Goal: Communication & Community: Participate in discussion

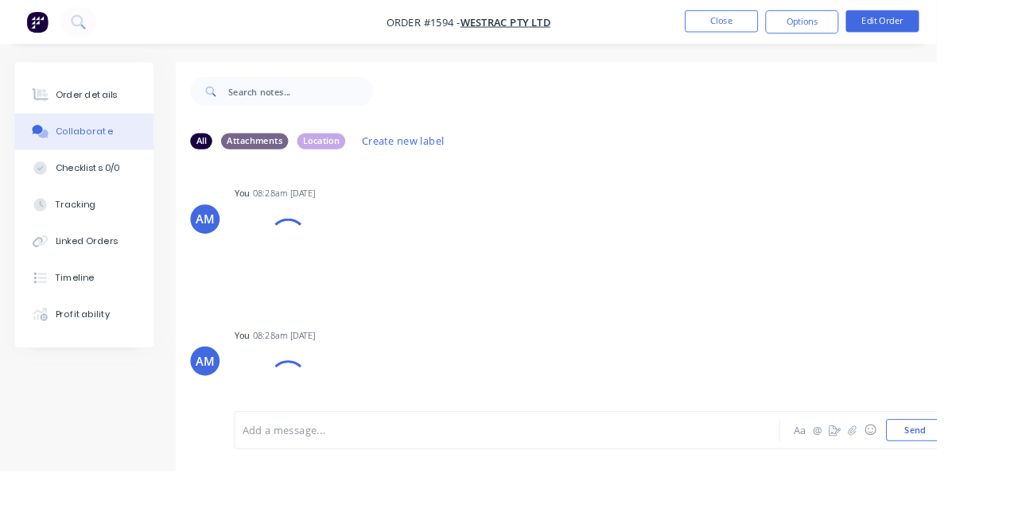
click at [824, 23] on button "Close" at bounding box center [784, 23] width 80 height 24
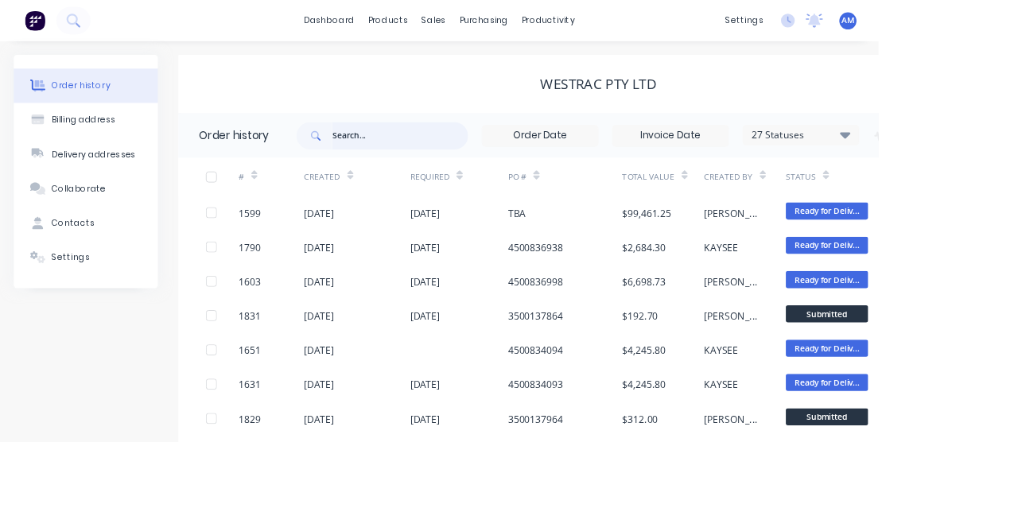
click at [393, 154] on input "text" at bounding box center [463, 158] width 157 height 32
type input "1603"
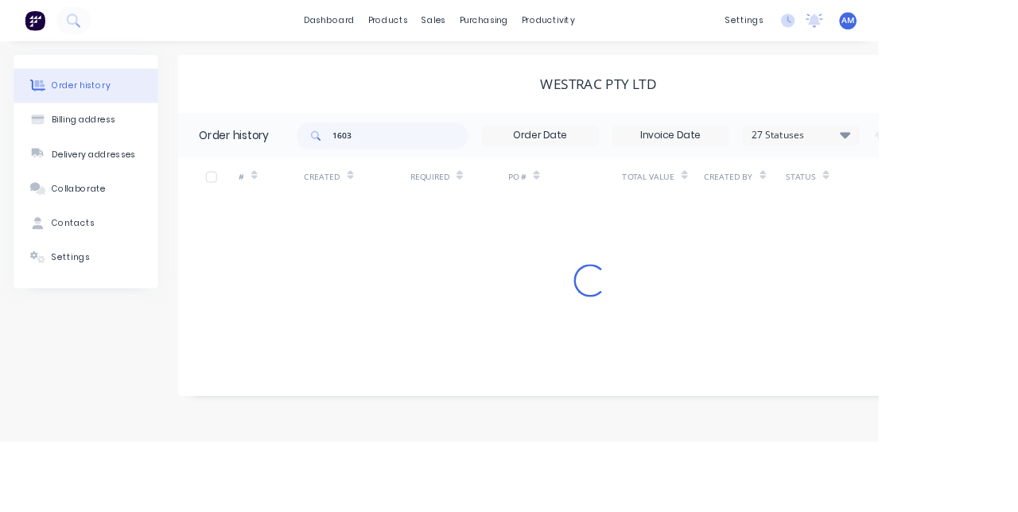
click at [1017, 468] on html "dashboard products sales purchasing productivity dashboard products Product Cat…" at bounding box center [509, 256] width 1018 height 512
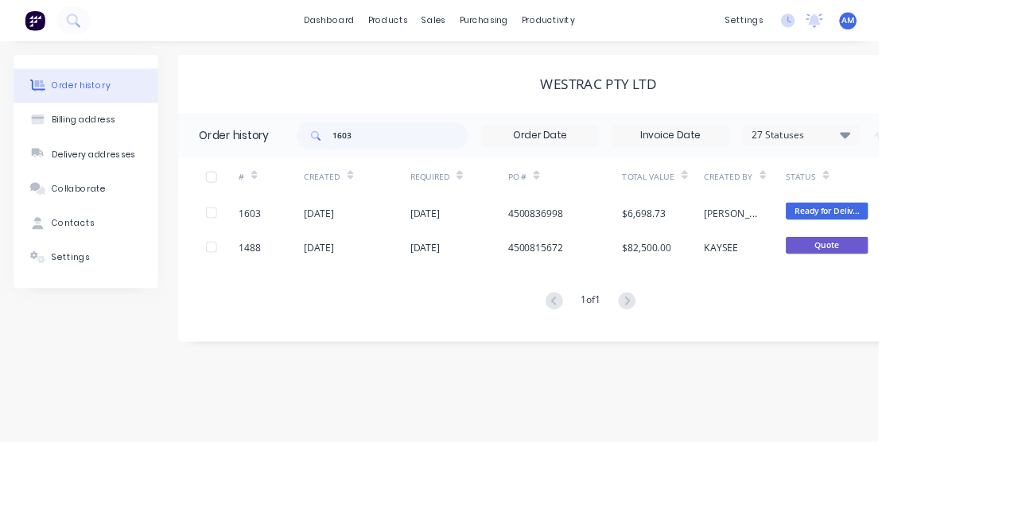
click at [425, 250] on div "[DATE]" at bounding box center [413, 247] width 123 height 40
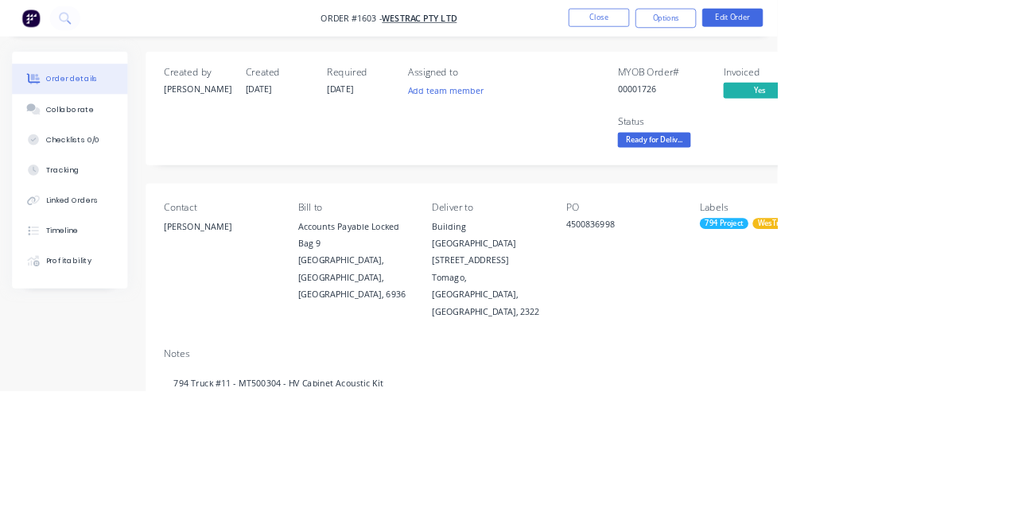
click at [78, 151] on button "Collaborate" at bounding box center [91, 143] width 151 height 40
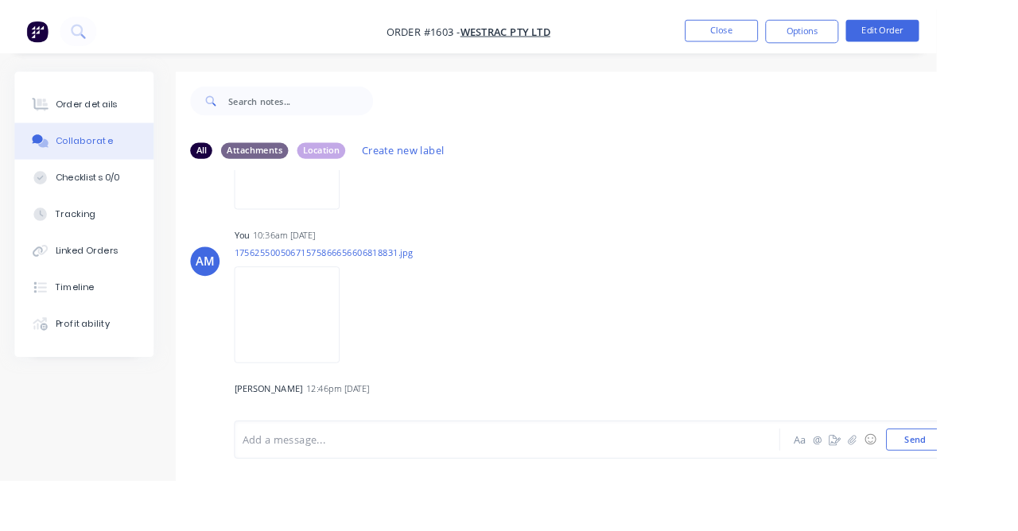
scroll to position [177, 0]
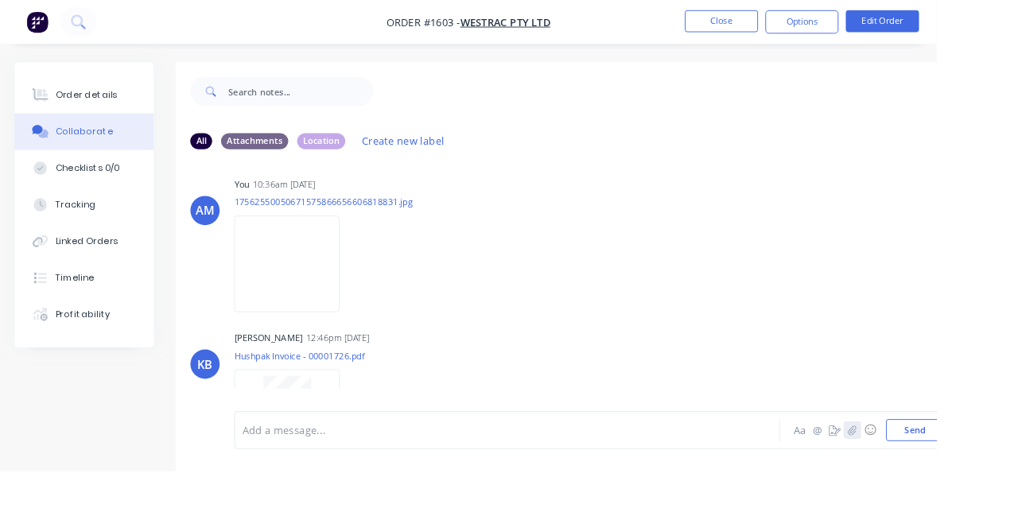
click at [927, 472] on icon "button" at bounding box center [926, 467] width 9 height 10
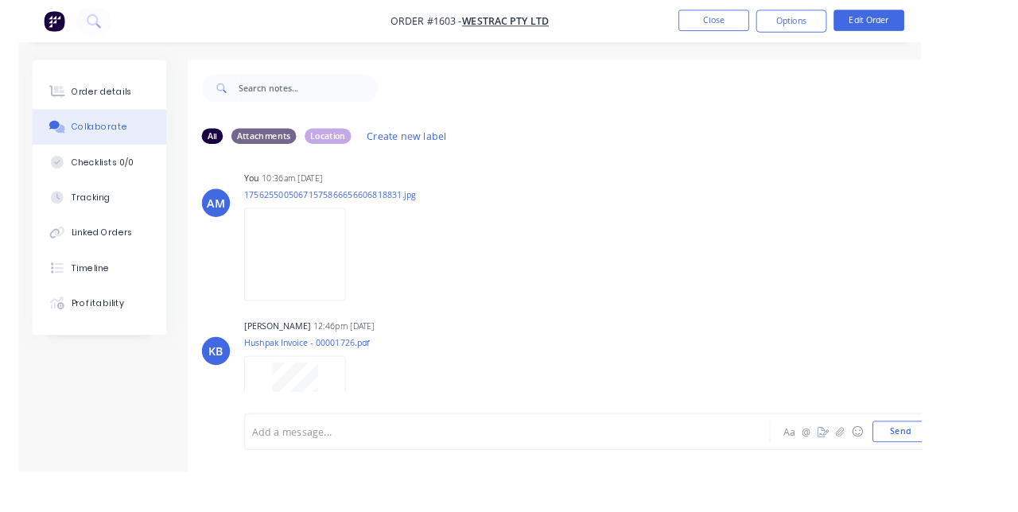
scroll to position [157, 0]
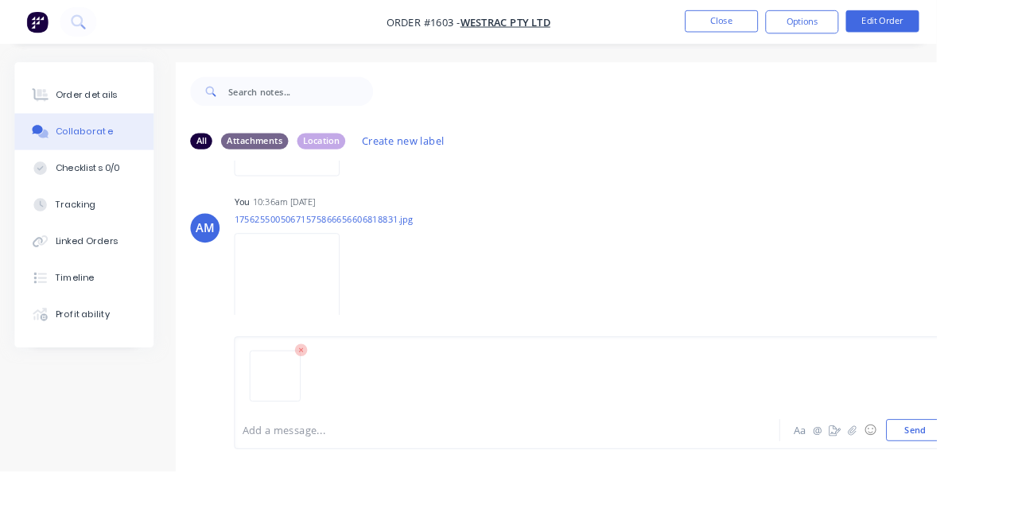
click at [1001, 480] on button "Send" at bounding box center [994, 468] width 63 height 24
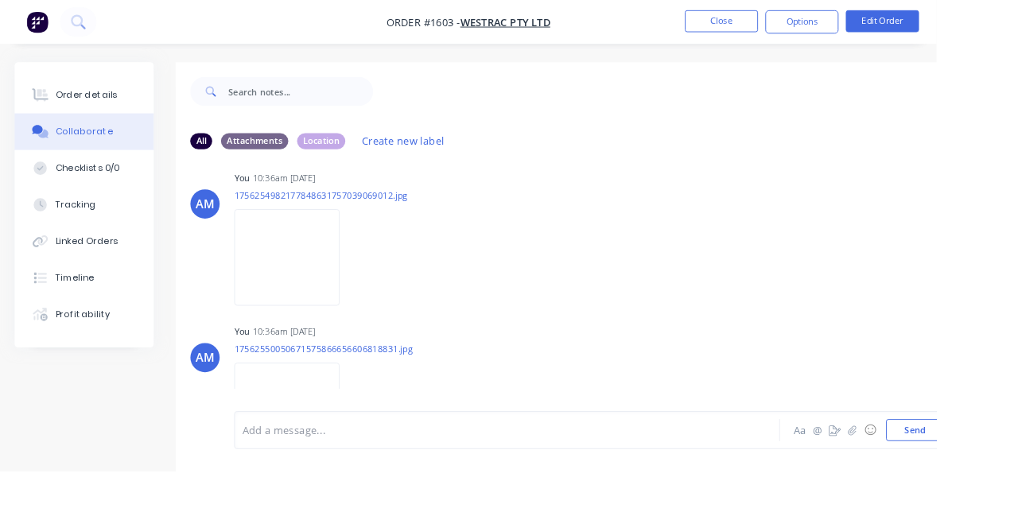
scroll to position [0, 0]
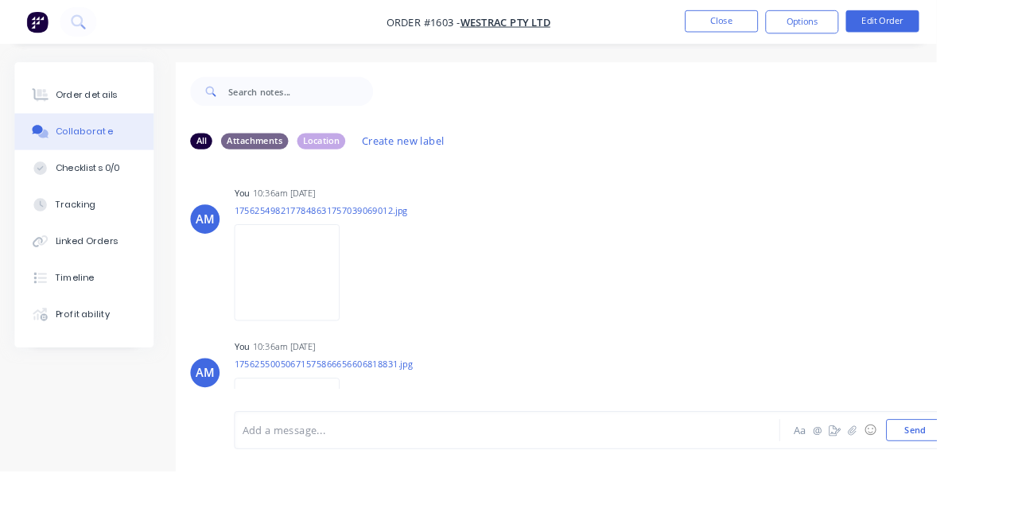
click at [824, 25] on button "Close" at bounding box center [784, 23] width 80 height 24
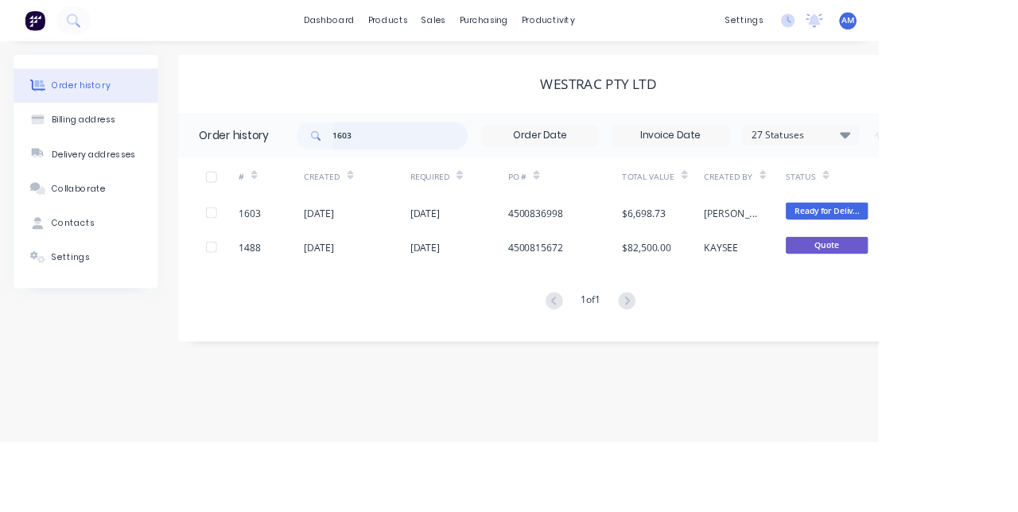
click at [511, 145] on input "1603" at bounding box center [463, 158] width 157 height 32
click at [510, 160] on input "1603" at bounding box center [463, 158] width 157 height 32
type input "1"
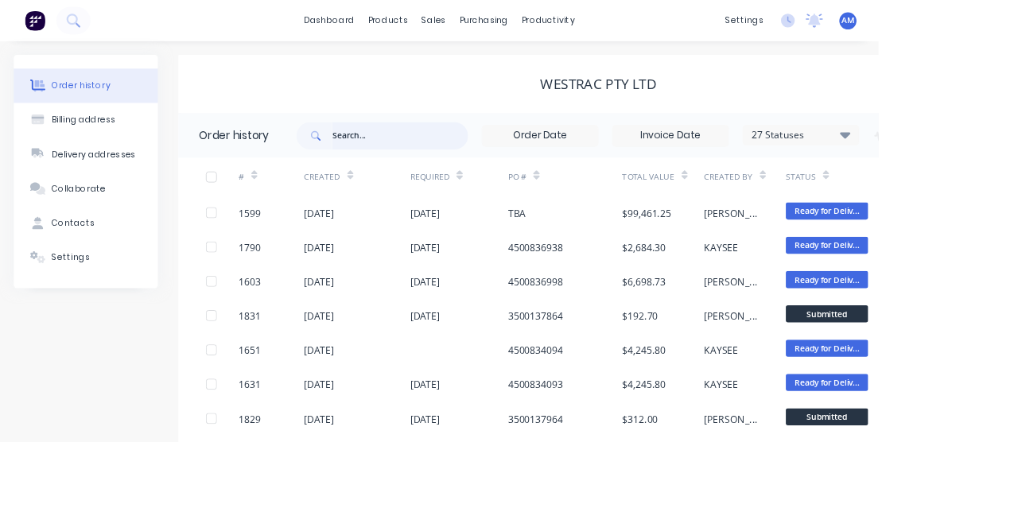
click at [511, 145] on input "text" at bounding box center [463, 158] width 157 height 32
click at [484, 326] on div "27 Aug 2025" at bounding box center [492, 326] width 35 height 17
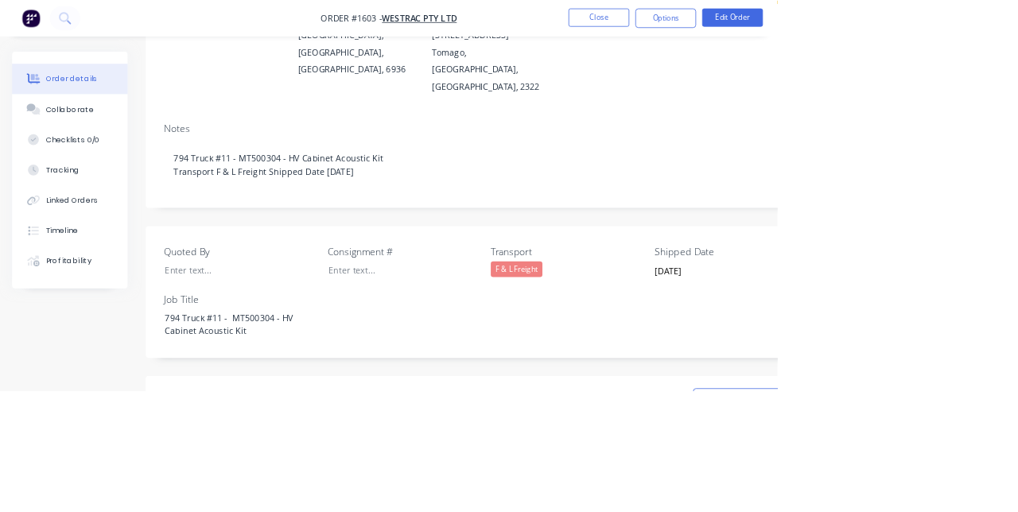
scroll to position [296, 0]
click at [115, 161] on button "Collaborate" at bounding box center [91, 143] width 151 height 40
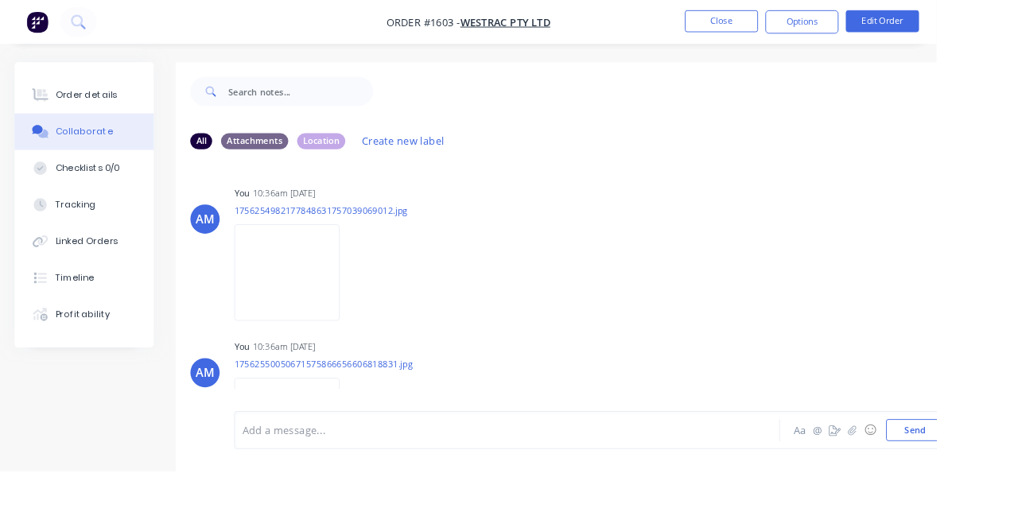
click at [824, 26] on button "Close" at bounding box center [784, 23] width 80 height 24
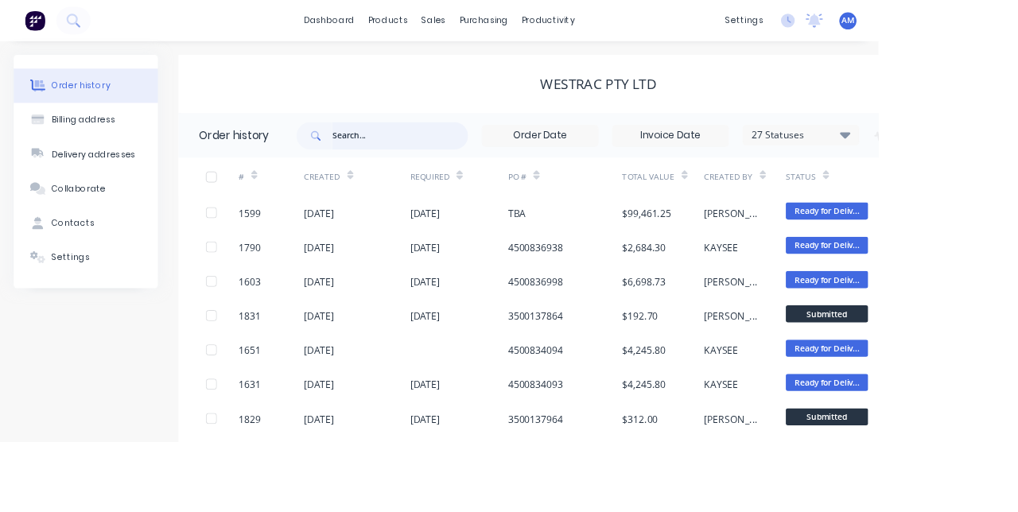
click at [393, 160] on input "text" at bounding box center [463, 158] width 157 height 32
type input "1"
click at [429, 155] on input "1" at bounding box center [463, 158] width 157 height 32
type input "1599"
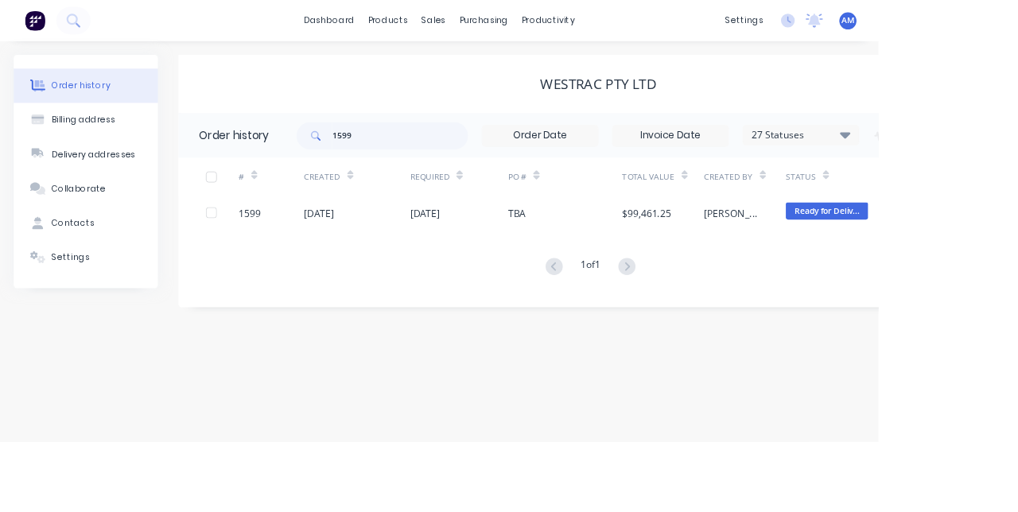
click at [305, 251] on div "1599" at bounding box center [315, 247] width 76 height 40
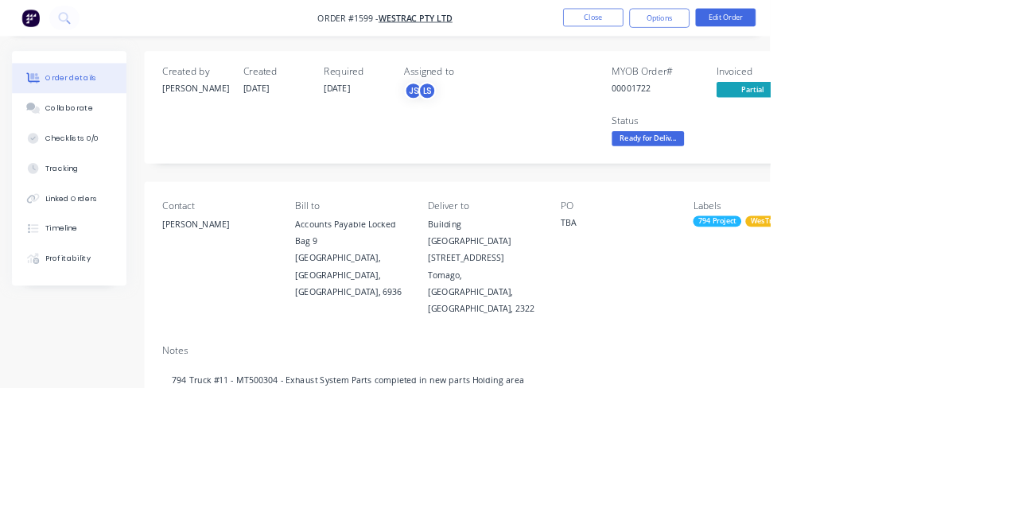
click at [62, 161] on button "Collaborate" at bounding box center [91, 143] width 151 height 40
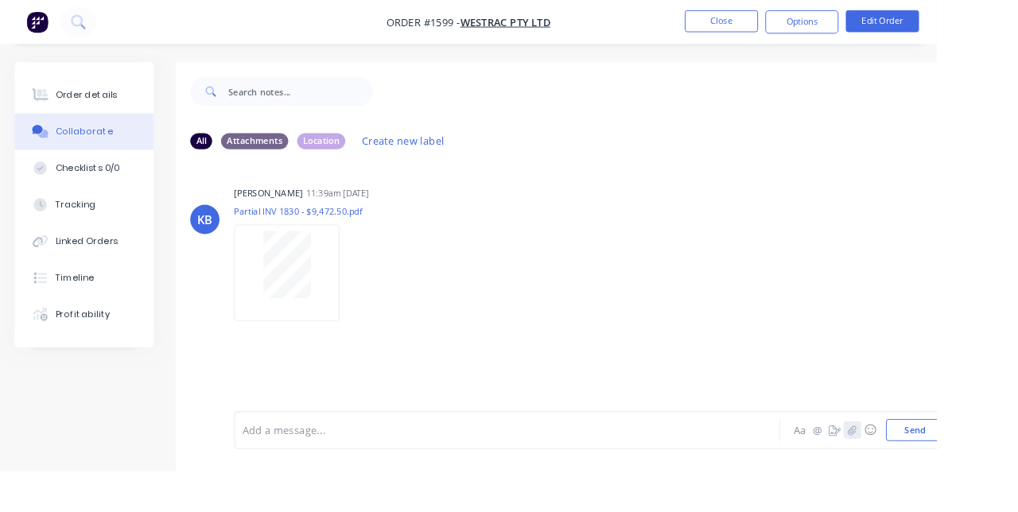
click at [925, 477] on button "button" at bounding box center [926, 467] width 19 height 19
click at [1002, 480] on button "Send" at bounding box center [994, 468] width 63 height 24
click at [930, 473] on icon "button" at bounding box center [927, 467] width 10 height 11
click at [1001, 480] on button "Send" at bounding box center [994, 468] width 63 height 24
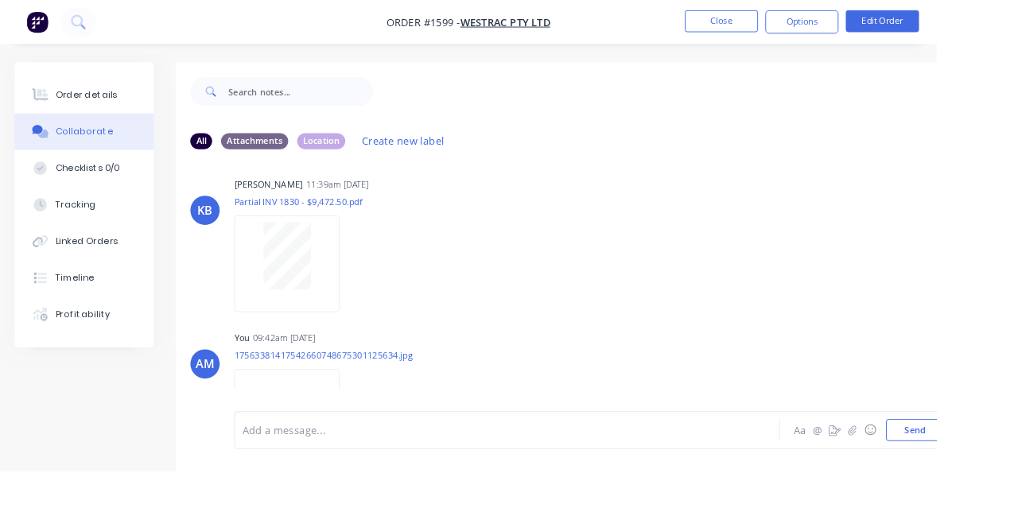
click at [1005, 480] on button "Send" at bounding box center [994, 468] width 63 height 24
click at [824, 22] on button "Close" at bounding box center [784, 23] width 80 height 24
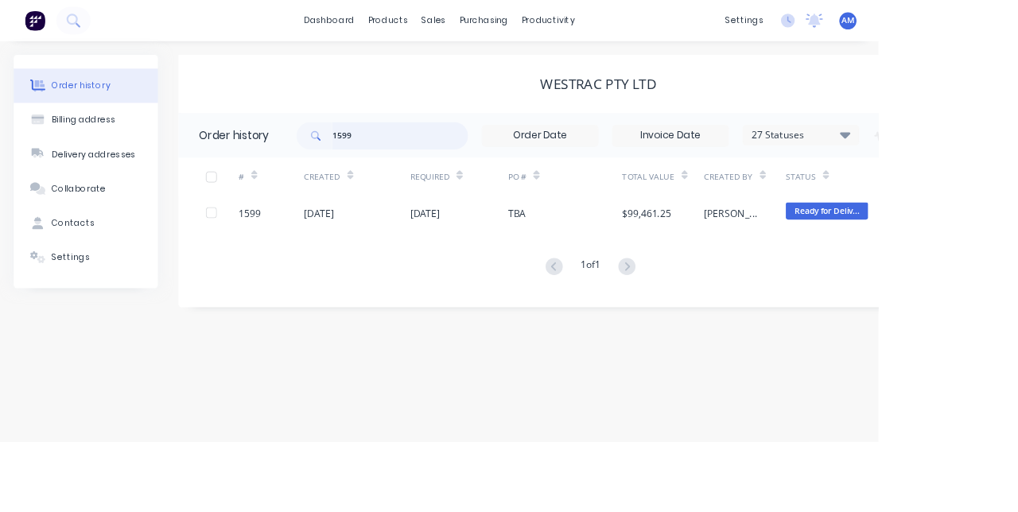
click at [439, 154] on input "1599" at bounding box center [463, 158] width 157 height 32
type input "1"
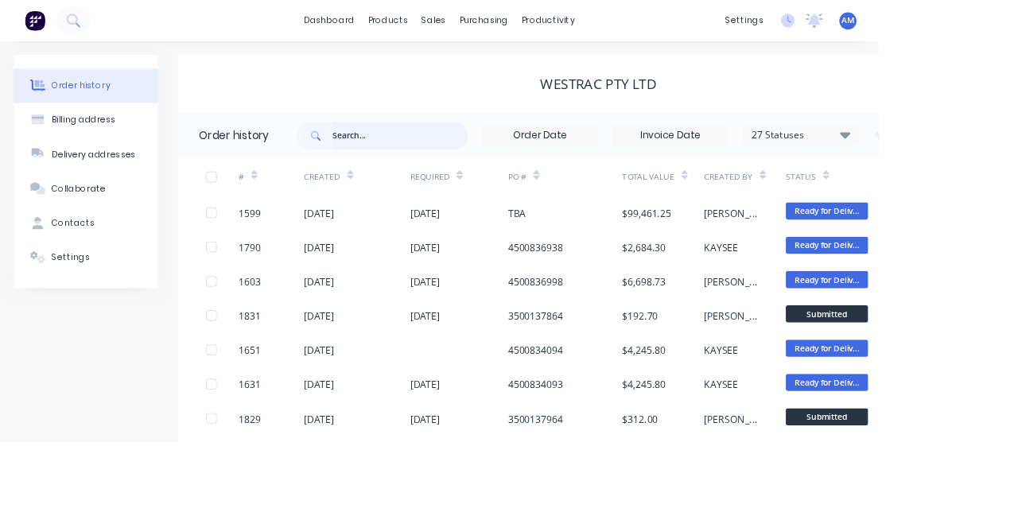
click at [450, 159] on input "text" at bounding box center [463, 158] width 157 height 32
type input "1790"
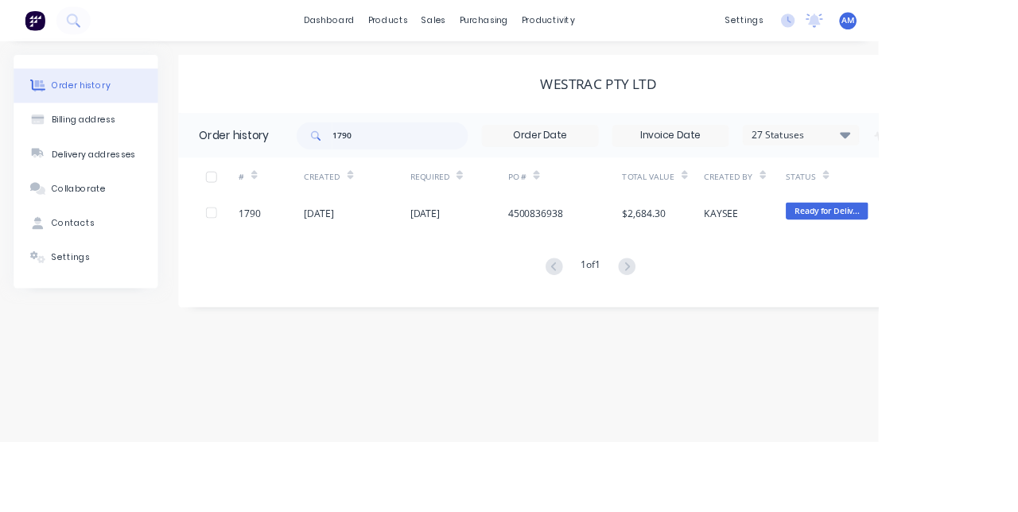
click at [342, 244] on div "1790" at bounding box center [315, 247] width 76 height 40
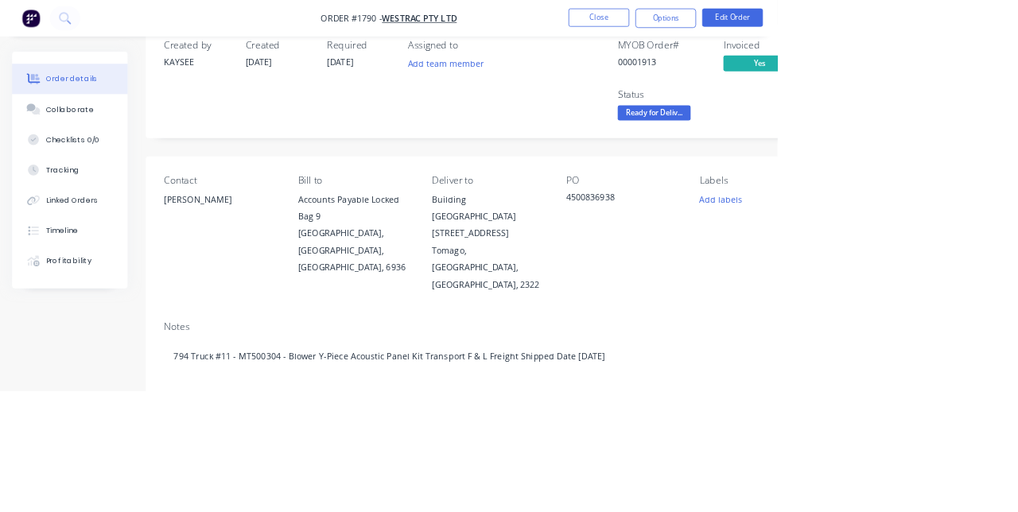
scroll to position [38, 0]
click at [89, 150] on button "Collaborate" at bounding box center [91, 143] width 151 height 40
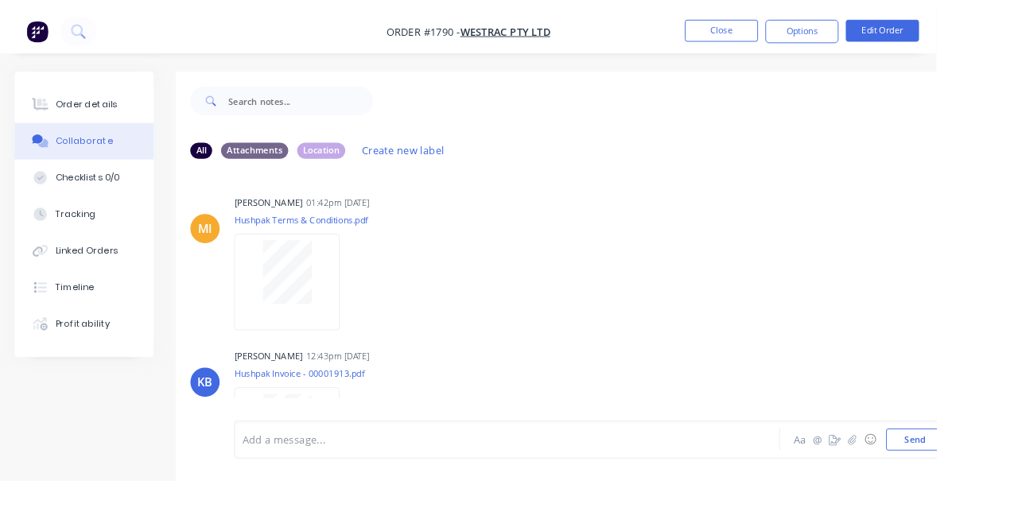
scroll to position [10, 0]
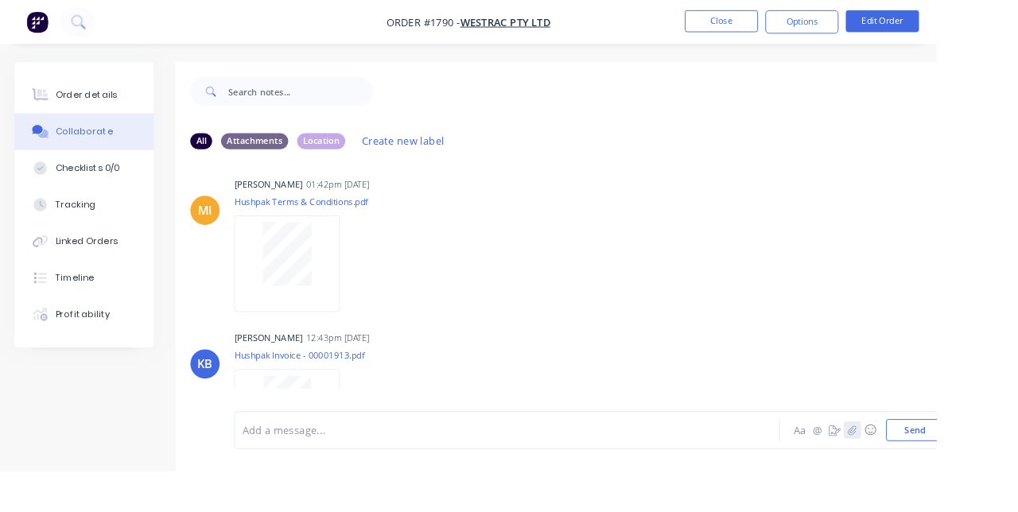
click at [935, 477] on button "button" at bounding box center [926, 467] width 19 height 19
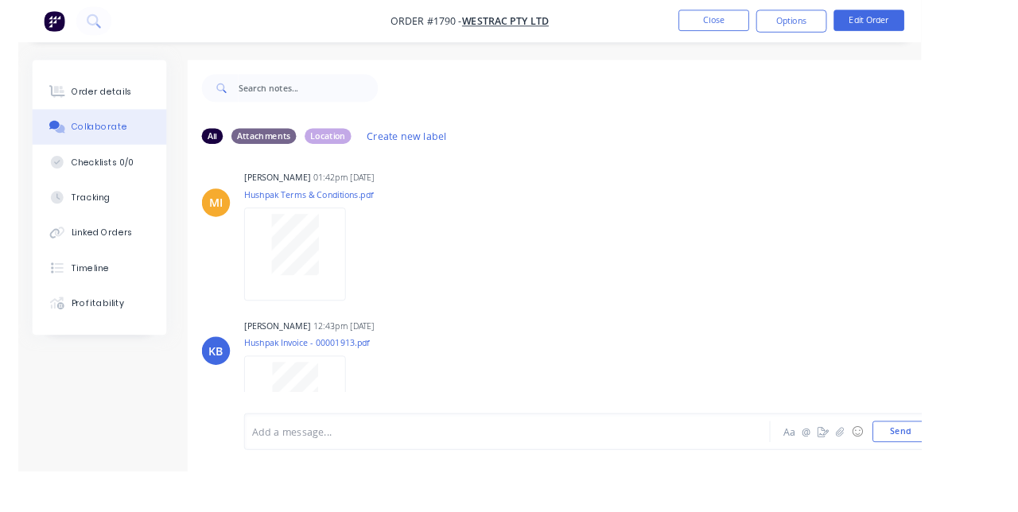
scroll to position [0, 0]
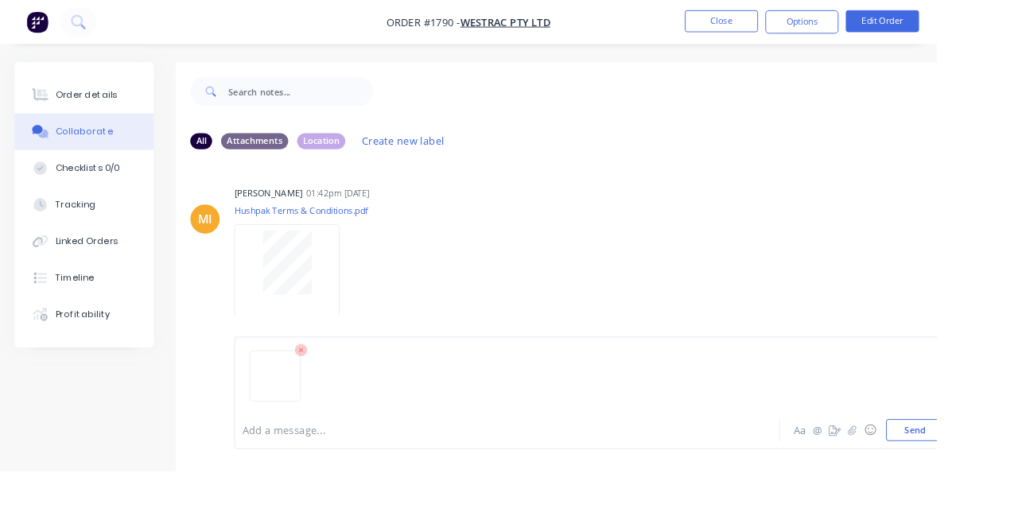
click at [1016, 480] on button "Send" at bounding box center [994, 468] width 63 height 24
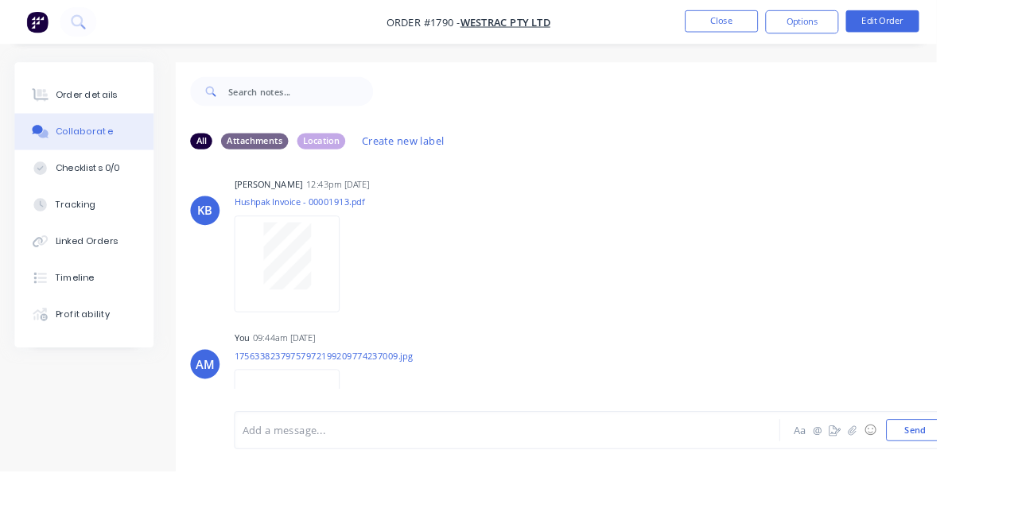
click at [264, 380] on p "17563382379757972199209774237009.jpg" at bounding box center [352, 387] width 194 height 14
click at [824, 25] on button "Close" at bounding box center [784, 23] width 80 height 24
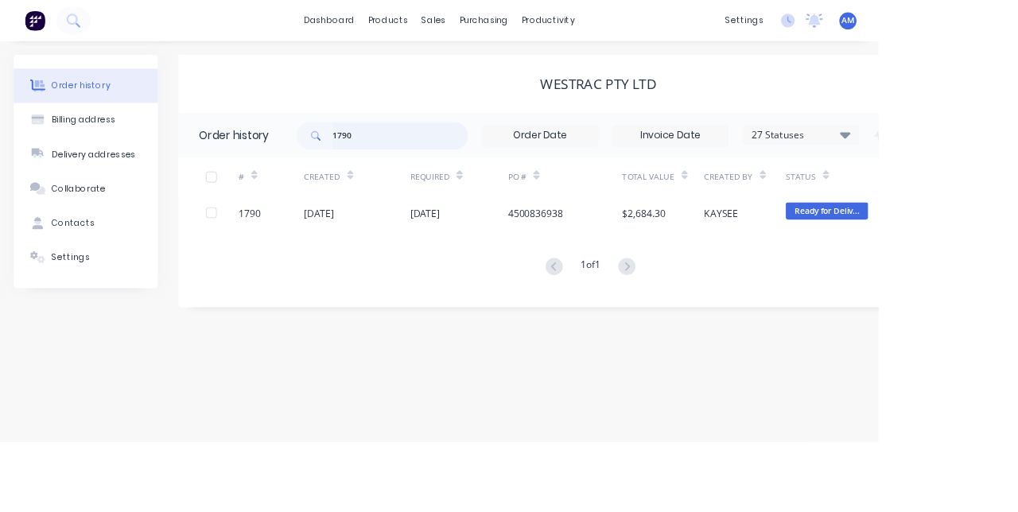
click at [479, 153] on input "1790" at bounding box center [463, 158] width 157 height 32
type input "1"
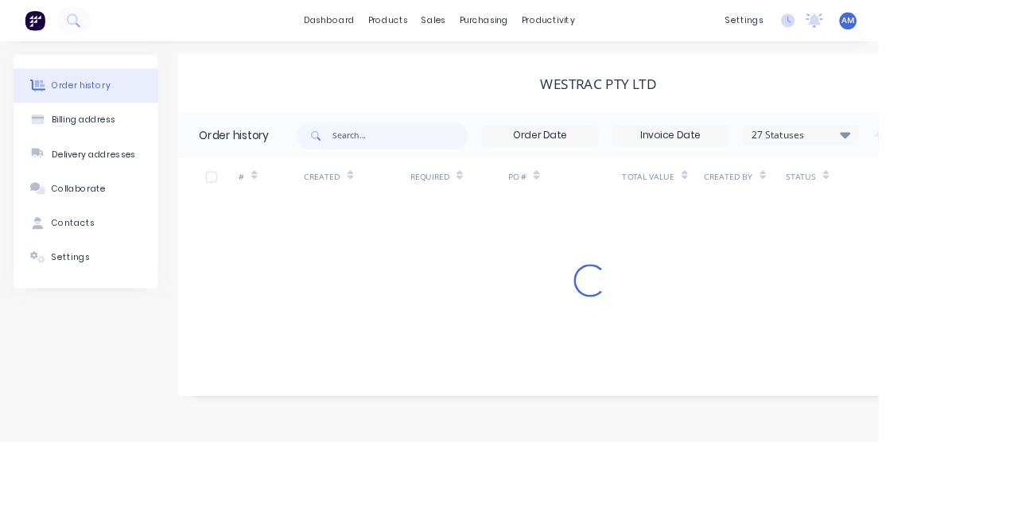
click at [426, 186] on div "Created" at bounding box center [413, 205] width 123 height 44
click at [456, 157] on input "text" at bounding box center [463, 158] width 157 height 32
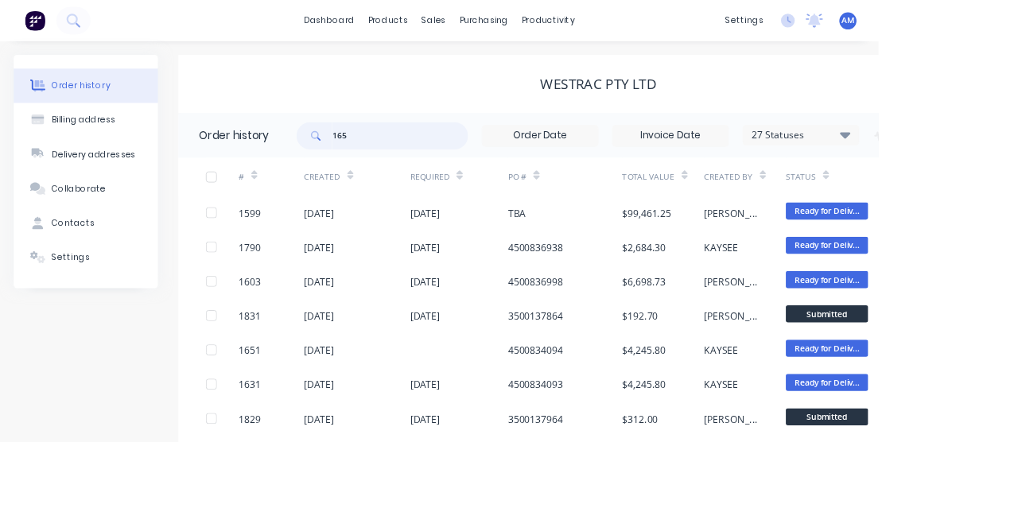
type input "1651"
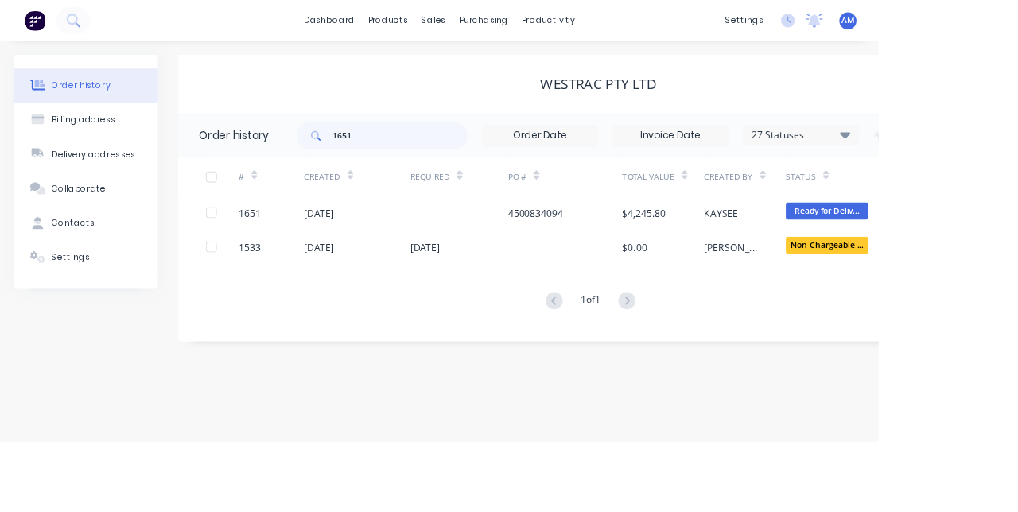
click at [651, 248] on div "4500834094" at bounding box center [621, 247] width 64 height 17
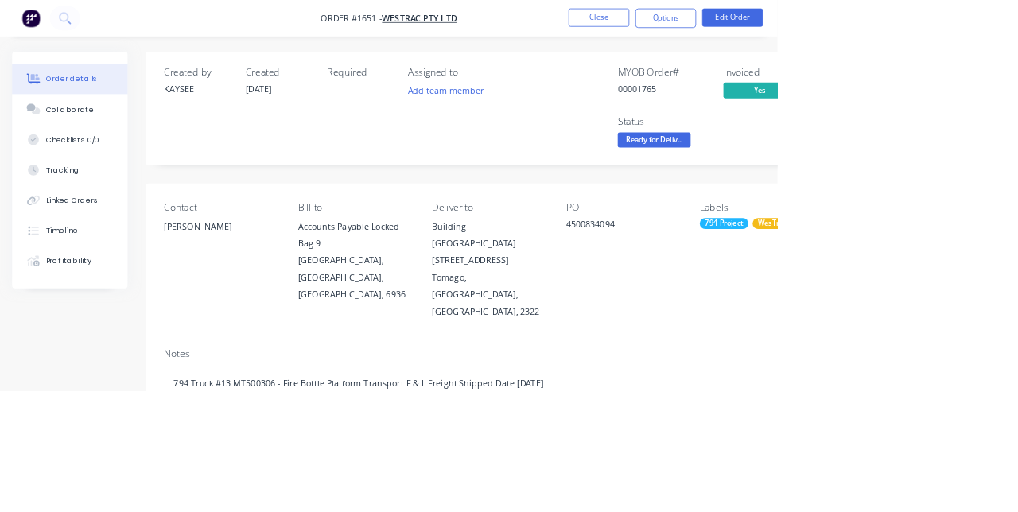
click at [60, 148] on div "Collaborate" at bounding box center [91, 143] width 63 height 14
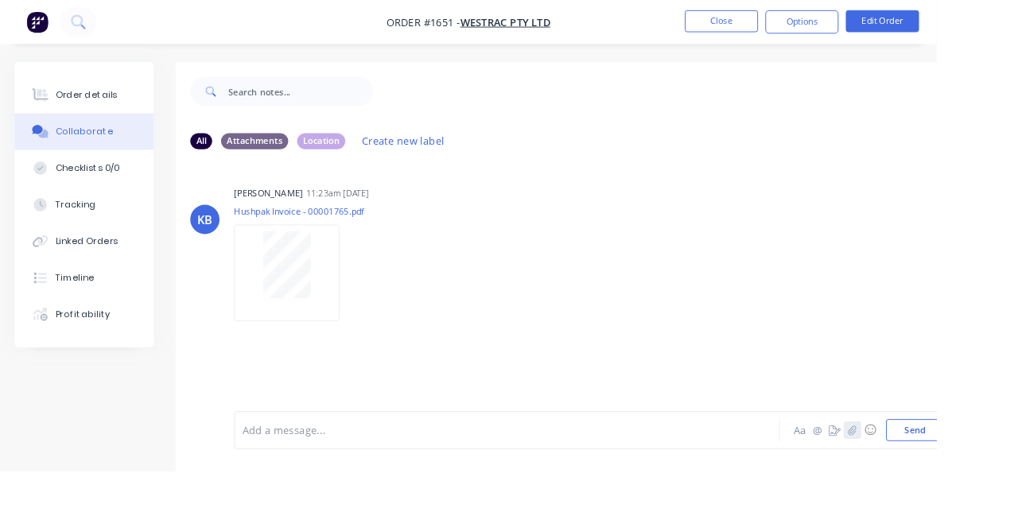
click at [928, 473] on icon "button" at bounding box center [927, 467] width 10 height 11
click at [1002, 480] on button "Send" at bounding box center [994, 468] width 63 height 24
click at [904, 300] on div "KB KAYSEE BROWNE 11:23am 27/08/25 Hushpak Invoice - 00001765.pdf Labels Download" at bounding box center [641, 270] width 900 height 143
click at [824, 21] on button "Close" at bounding box center [784, 23] width 80 height 24
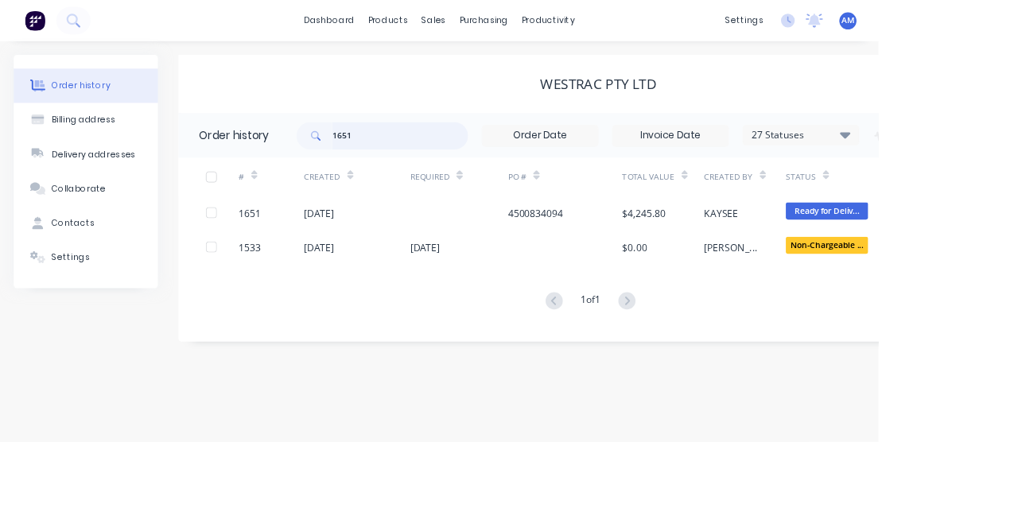
click at [519, 161] on input "1651" at bounding box center [463, 158] width 157 height 32
type input "1631"
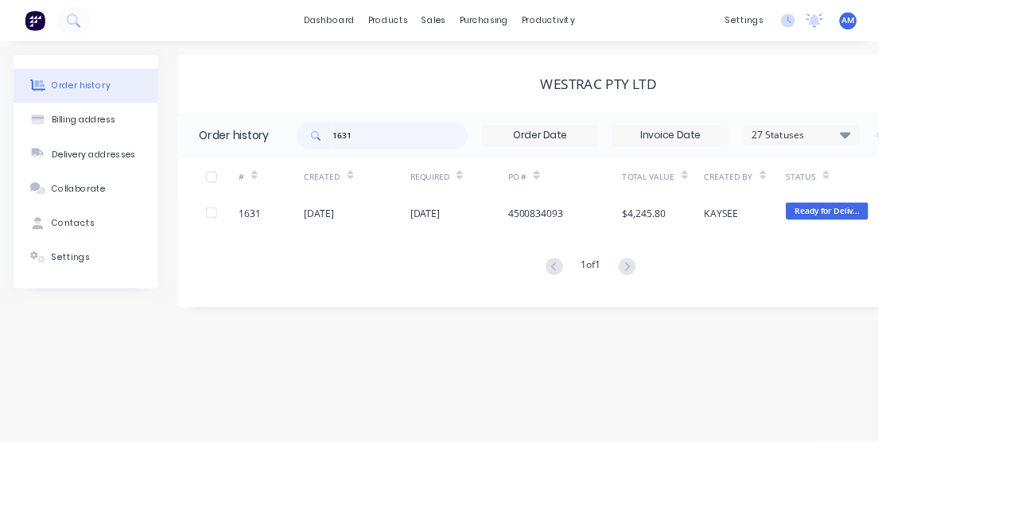
click at [344, 240] on div "1631" at bounding box center [315, 247] width 76 height 40
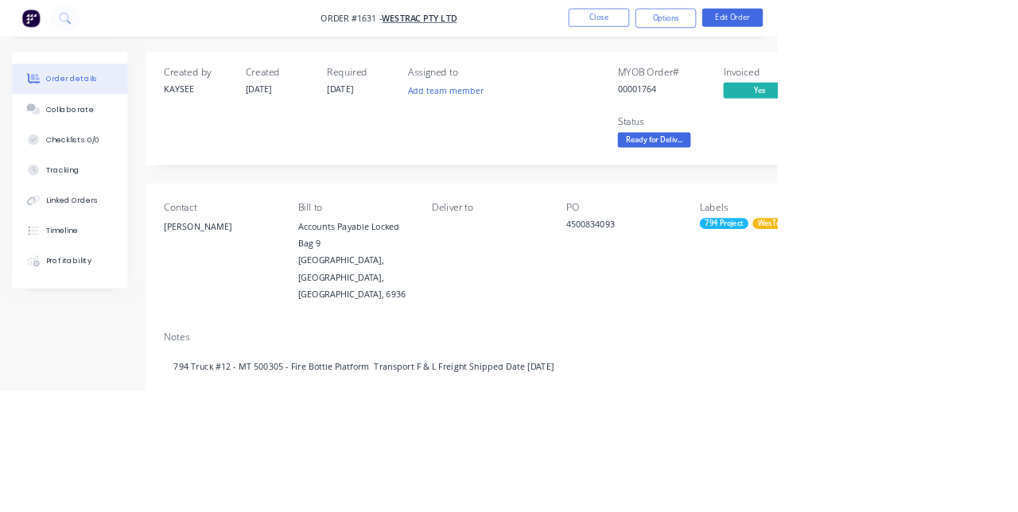
click at [65, 141] on div "Collaborate" at bounding box center [91, 143] width 63 height 14
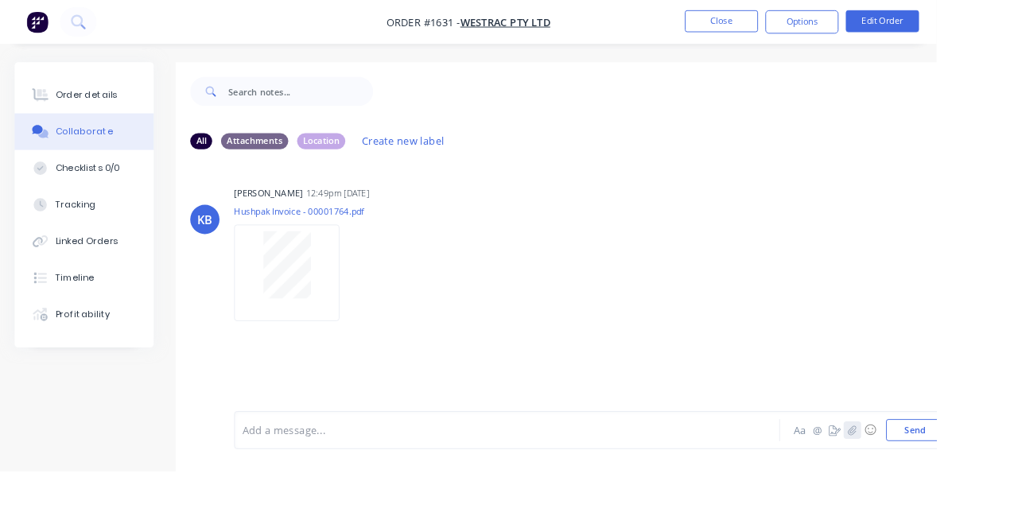
click at [929, 477] on button "button" at bounding box center [926, 467] width 19 height 19
click at [1015, 480] on button "Send" at bounding box center [994, 468] width 63 height 24
click at [824, 21] on button "Close" at bounding box center [784, 23] width 80 height 24
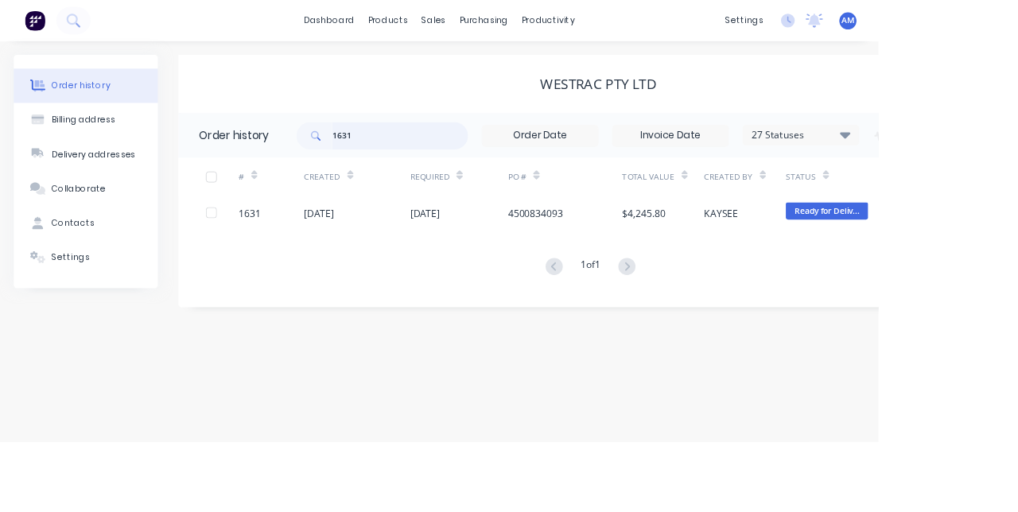
click at [476, 161] on input "1631" at bounding box center [463, 158] width 157 height 32
type input "1"
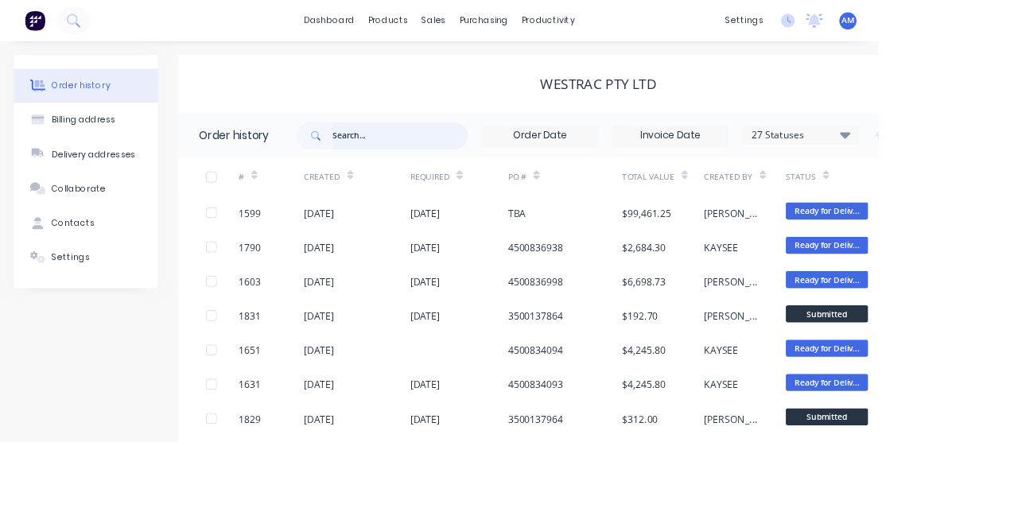
click at [390, 160] on input "text" at bounding box center [463, 158] width 157 height 32
type input "1590"
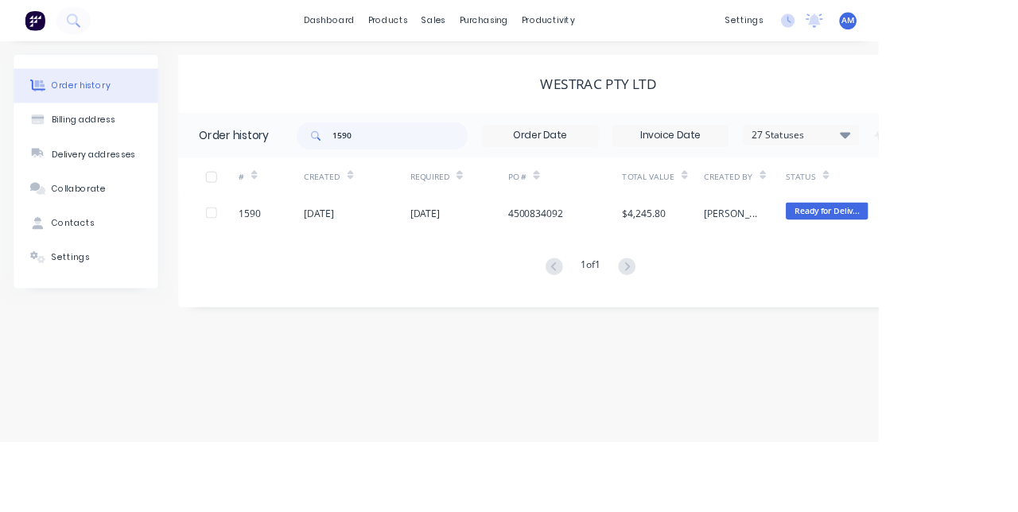
click at [325, 246] on div "1590" at bounding box center [315, 247] width 76 height 40
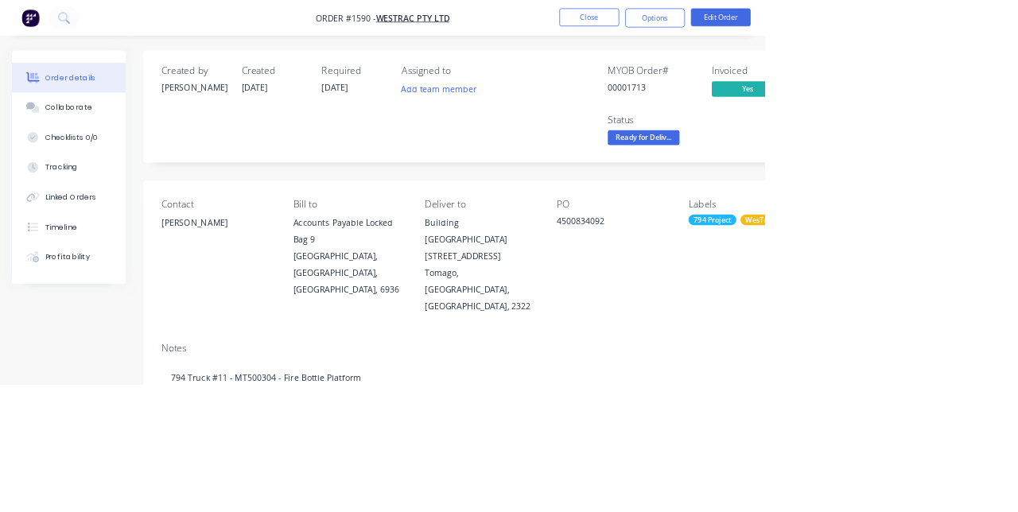
click at [83, 148] on div "Collaborate" at bounding box center [91, 143] width 63 height 14
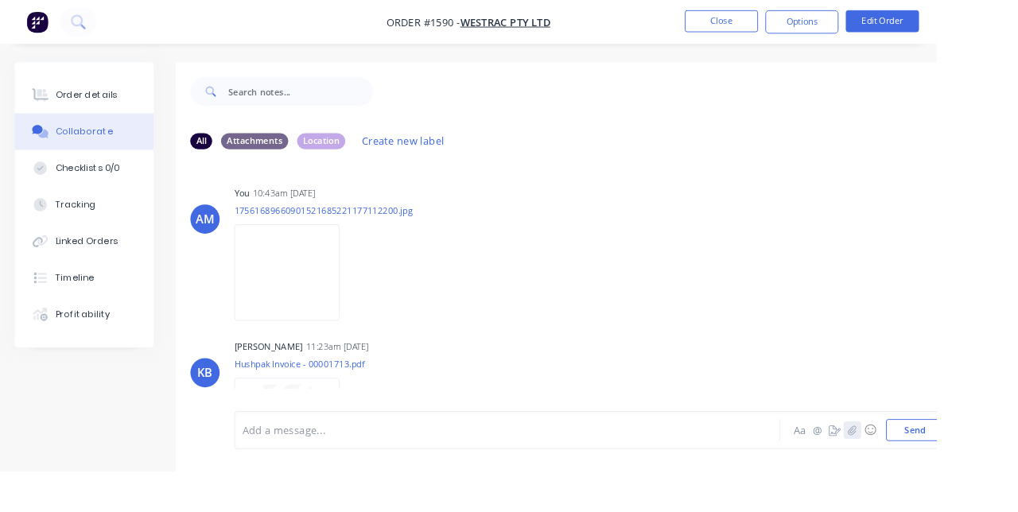
click at [928, 473] on icon "button" at bounding box center [927, 467] width 10 height 11
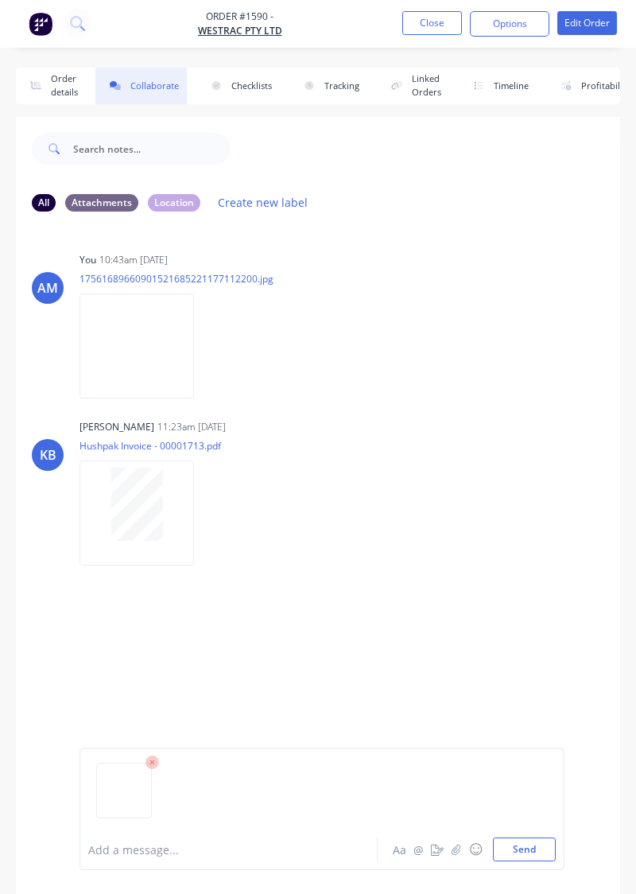
click at [533, 511] on button "Send" at bounding box center [524, 849] width 63 height 24
click at [442, 28] on button "Close" at bounding box center [432, 23] width 60 height 24
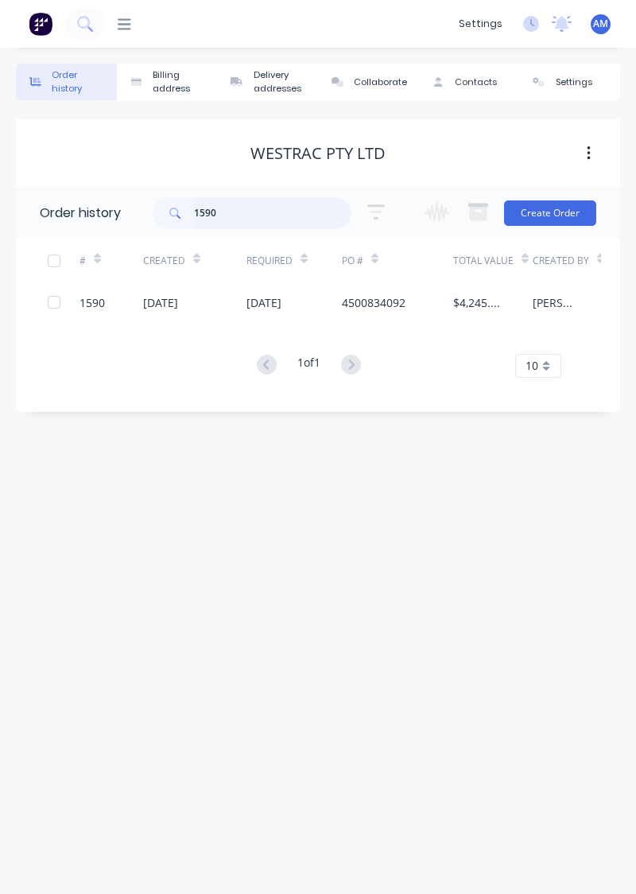
click at [235, 219] on input "1590" at bounding box center [272, 213] width 157 height 32
type input "1588"
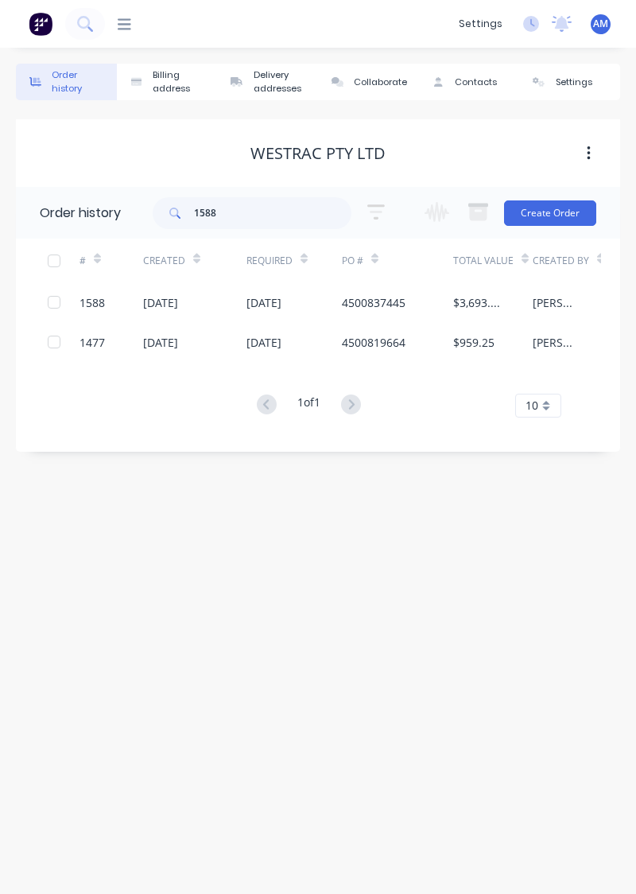
click at [113, 309] on div "1588" at bounding box center [112, 302] width 64 height 40
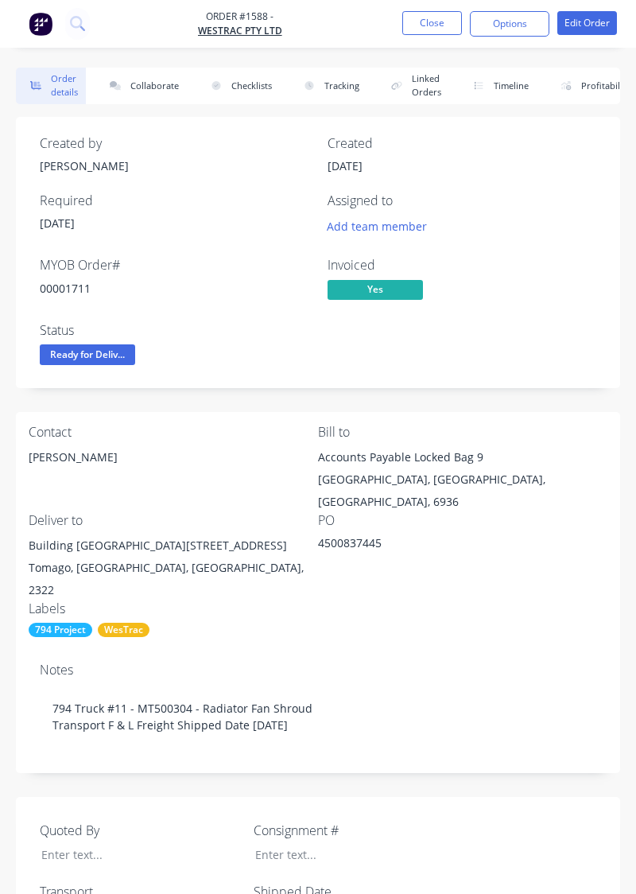
click at [152, 101] on button "Collaborate" at bounding box center [140, 86] width 91 height 37
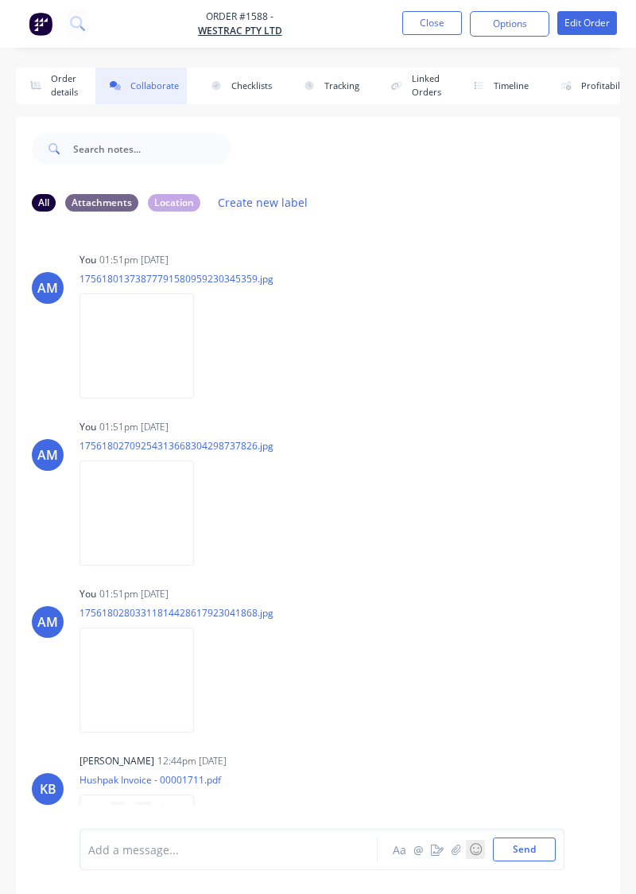
click at [468, 511] on button "☺" at bounding box center [475, 849] width 19 height 19
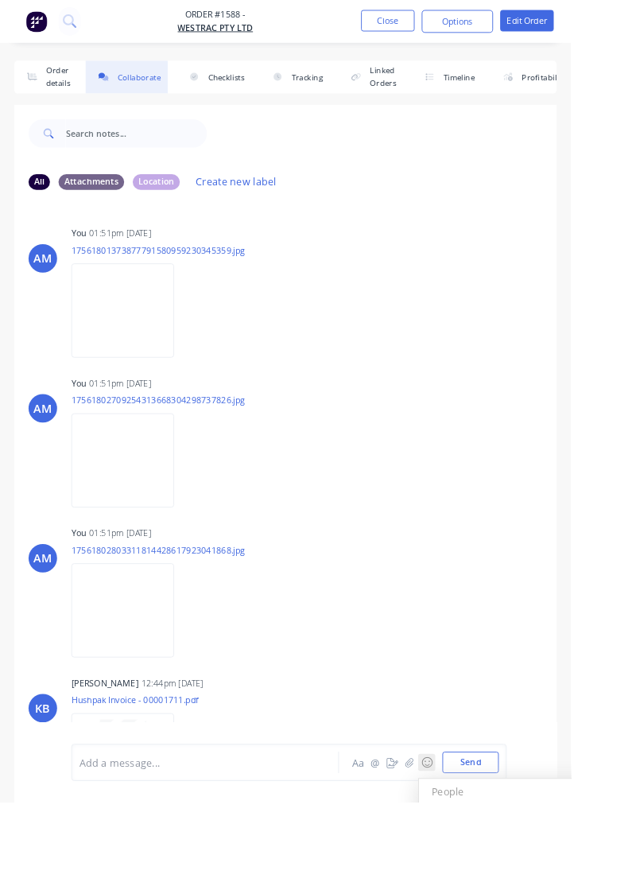
click at [495, 511] on h3 "People" at bounding box center [587, 882] width 234 height 28
click at [457, 511] on icon "button" at bounding box center [457, 849] width 10 height 11
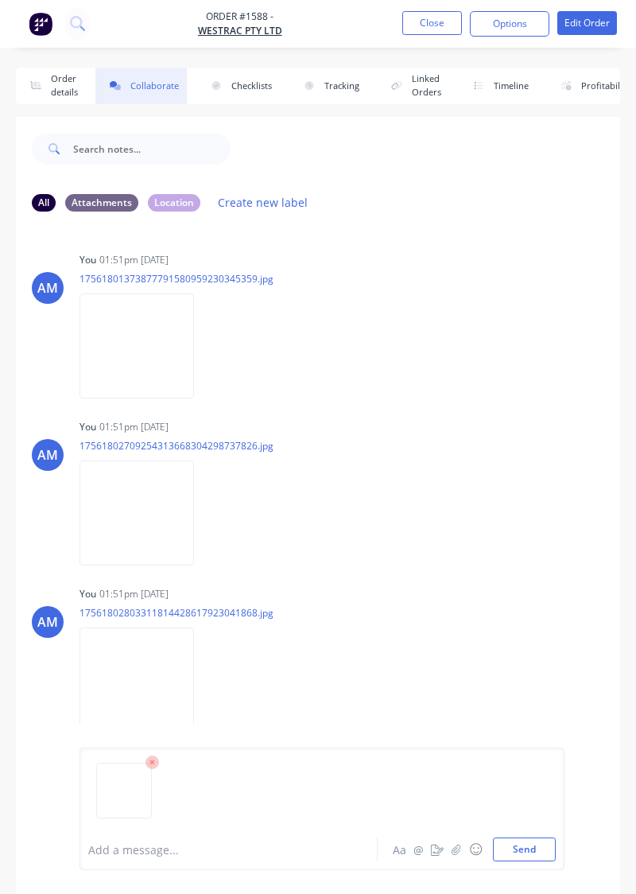
click at [546, 511] on button "Send" at bounding box center [524, 849] width 63 height 24
click at [437, 28] on button "Close" at bounding box center [432, 23] width 60 height 24
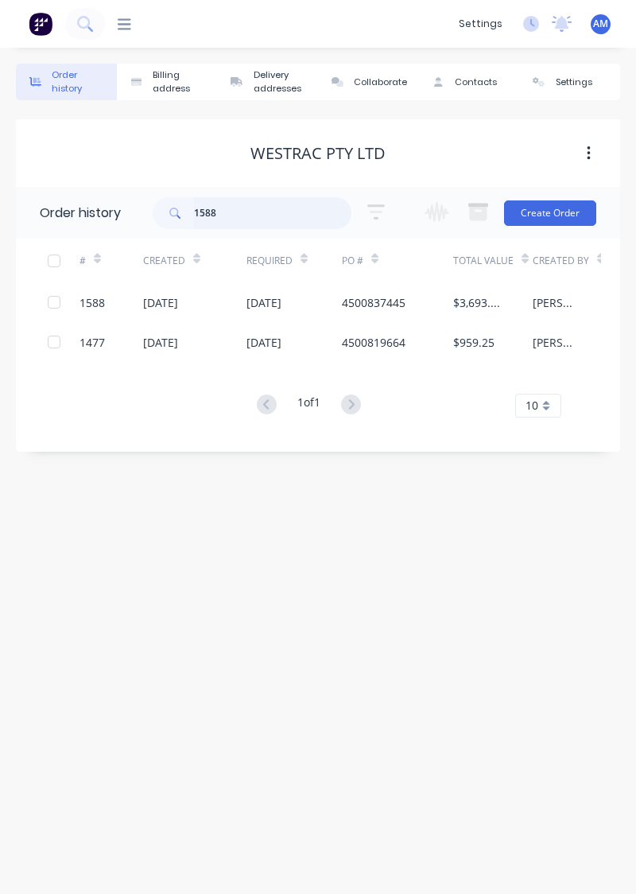
click at [314, 216] on input "1588" at bounding box center [272, 213] width 157 height 32
type input "1"
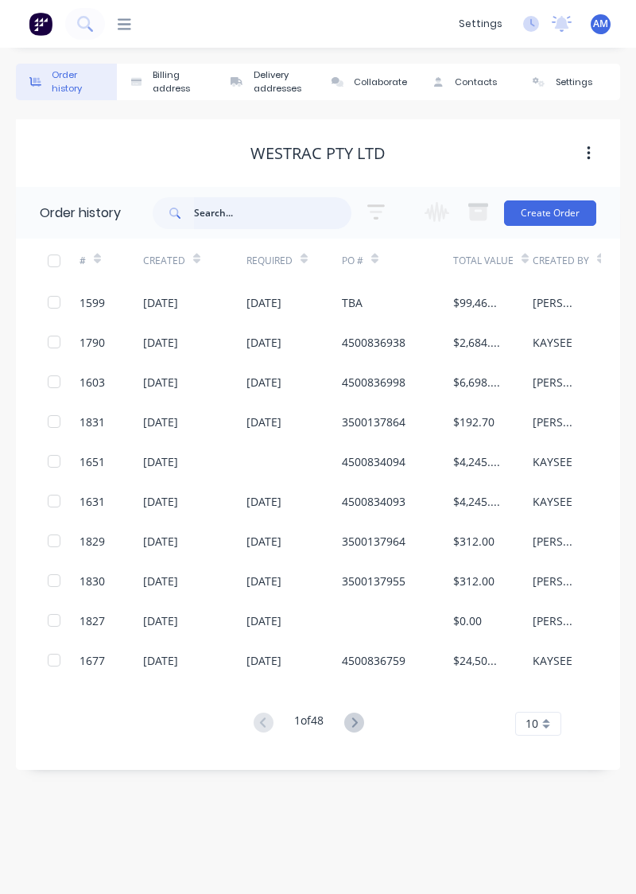
click at [216, 216] on input "text" at bounding box center [272, 213] width 157 height 32
type input "1585"
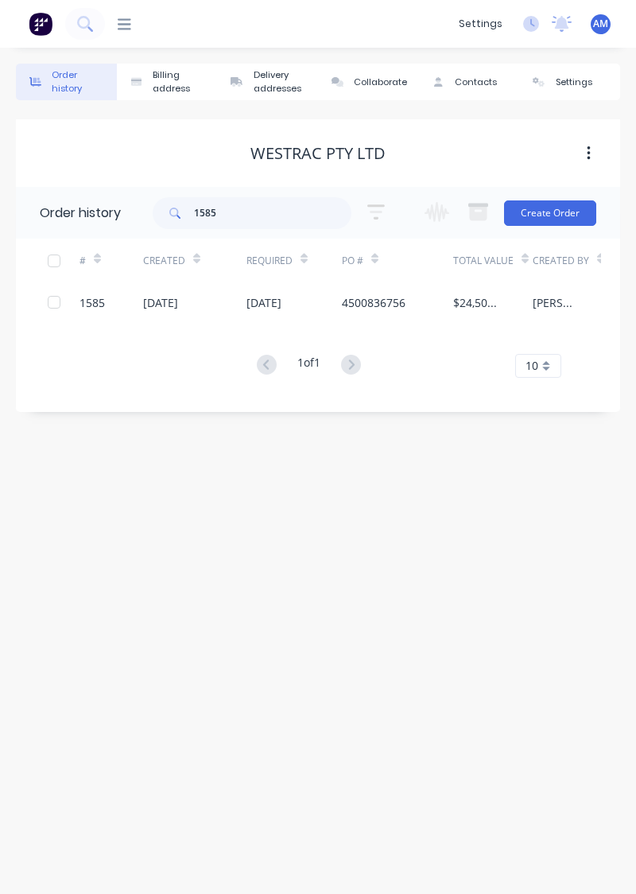
click at [422, 305] on div "4500836756" at bounding box center [397, 302] width 111 height 40
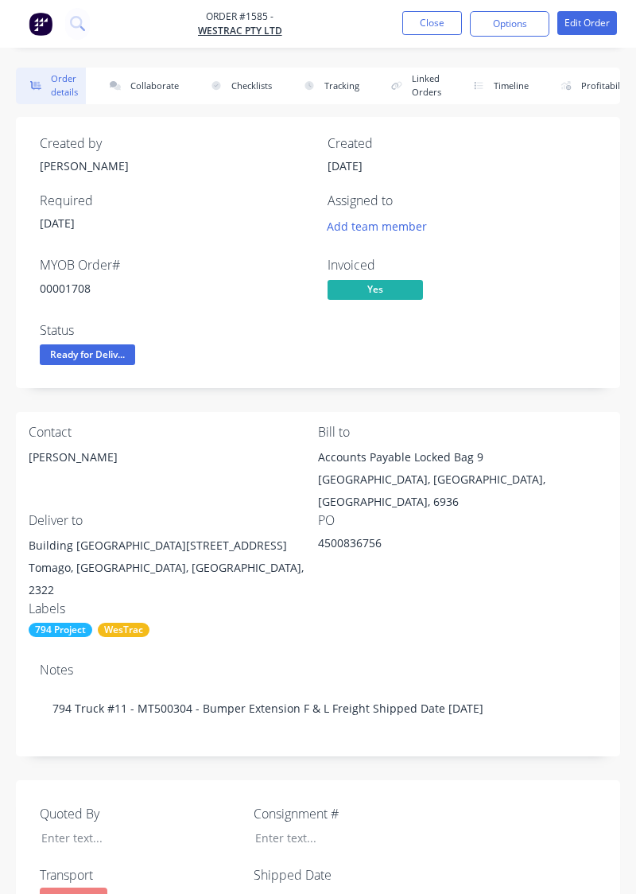
click at [155, 91] on button "Collaborate" at bounding box center [140, 86] width 91 height 37
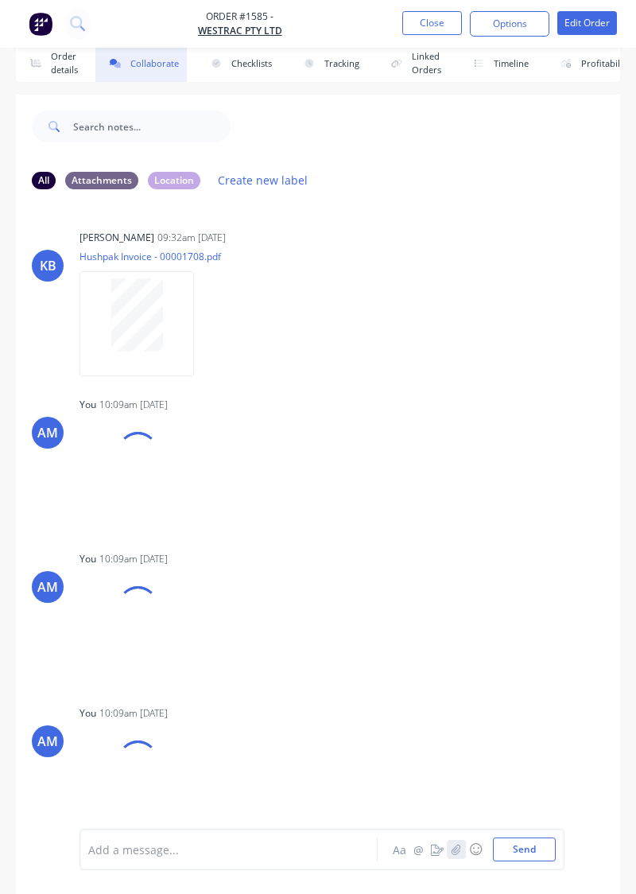
click at [455, 511] on button "button" at bounding box center [456, 849] width 19 height 19
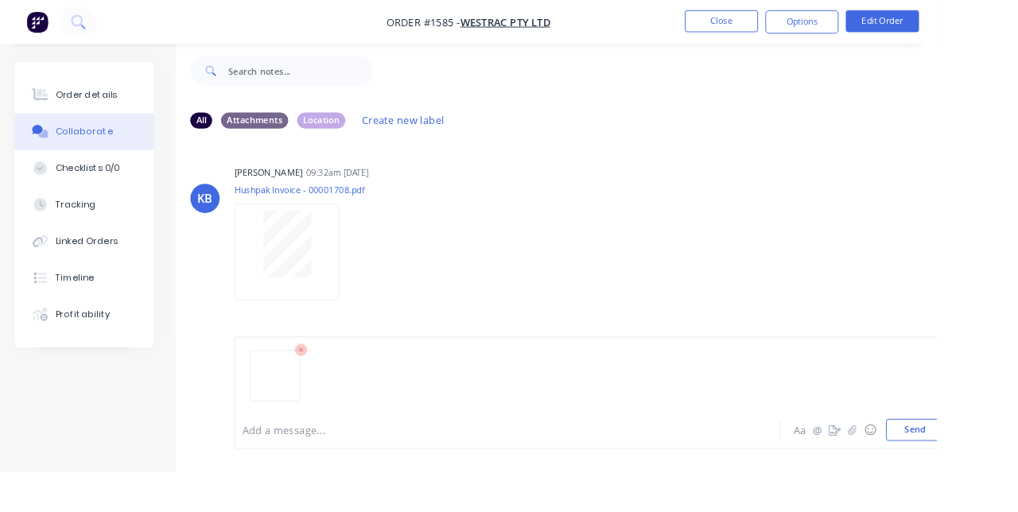
click at [1006, 480] on button "Send" at bounding box center [994, 468] width 63 height 24
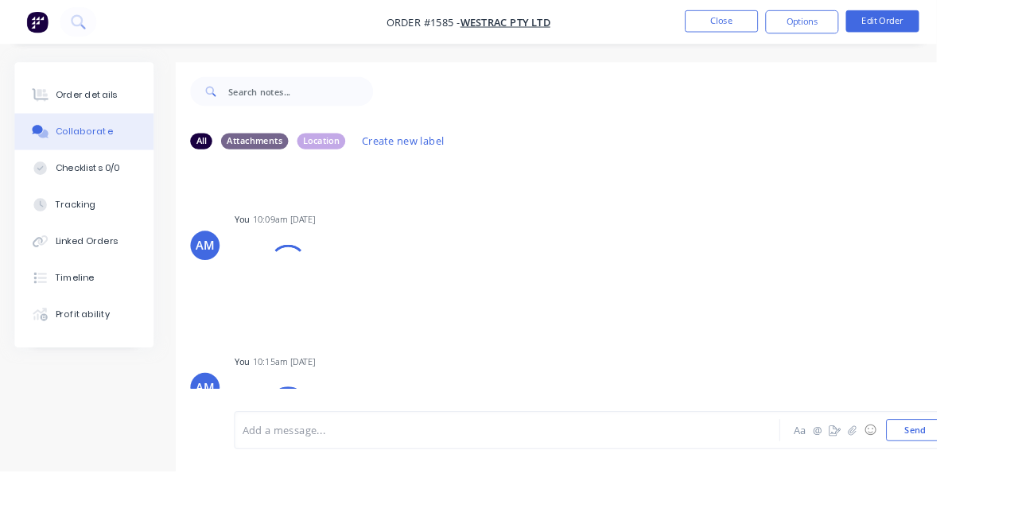
click at [989, 355] on div "AM You 10:09am 26/08/25 17561669688562862740538708036158.jpg Labels Download De…" at bounding box center [641, 292] width 900 height 130
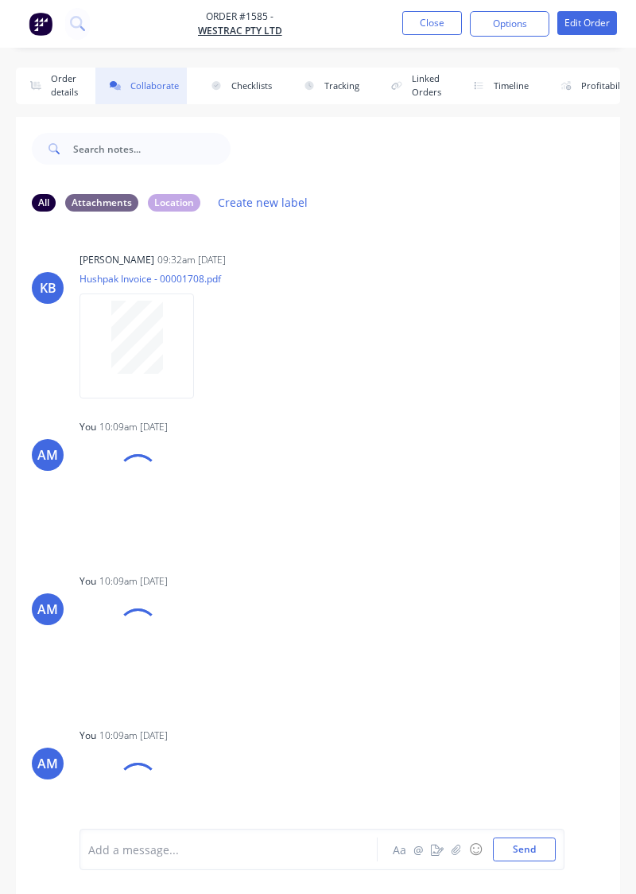
click at [433, 25] on button "Close" at bounding box center [432, 23] width 60 height 24
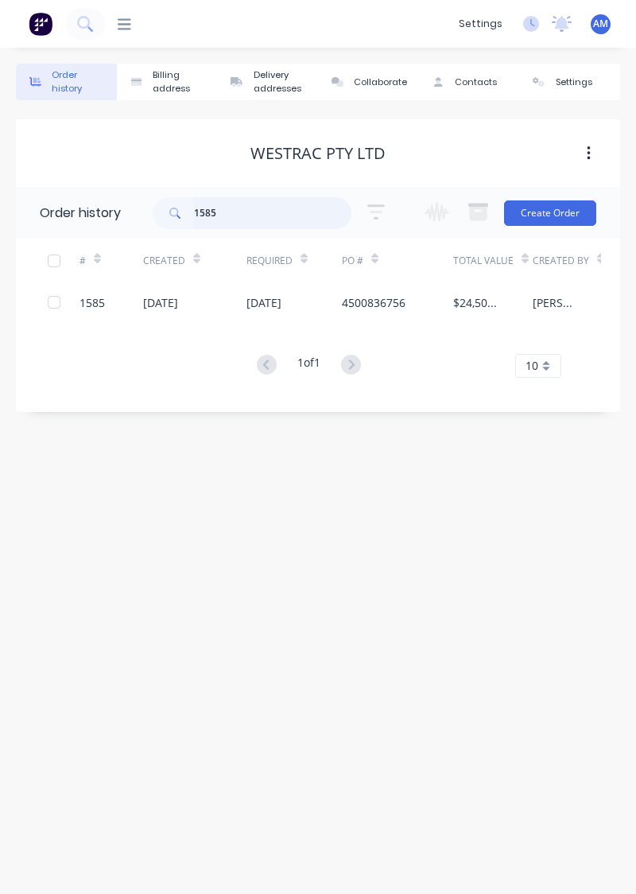
click at [282, 210] on input "1585" at bounding box center [272, 213] width 157 height 32
type input "1"
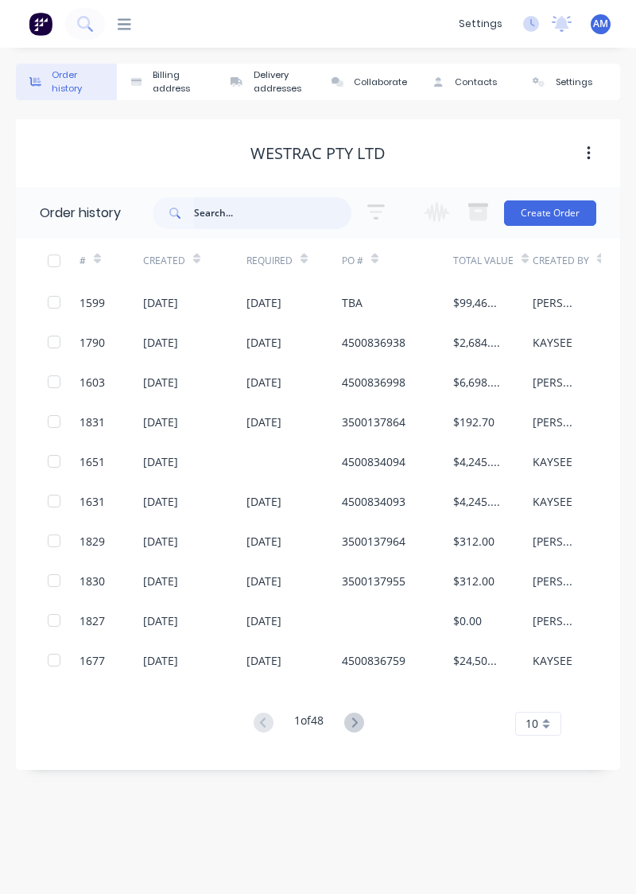
click at [269, 219] on input "text" at bounding box center [272, 213] width 157 height 32
type input "1599"
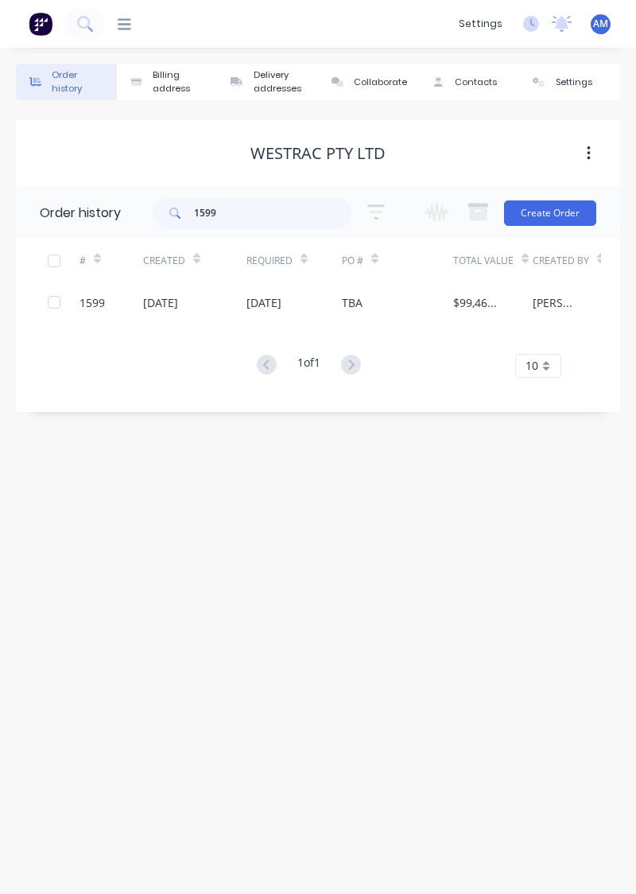
click at [324, 305] on div "12 Aug 2025" at bounding box center [294, 302] width 95 height 40
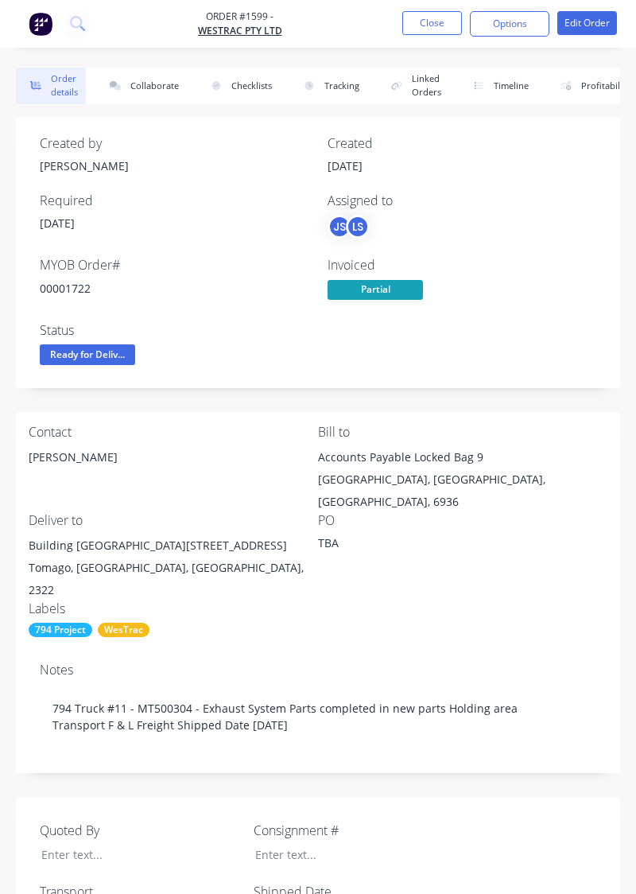
click at [140, 89] on button "Collaborate" at bounding box center [140, 86] width 91 height 37
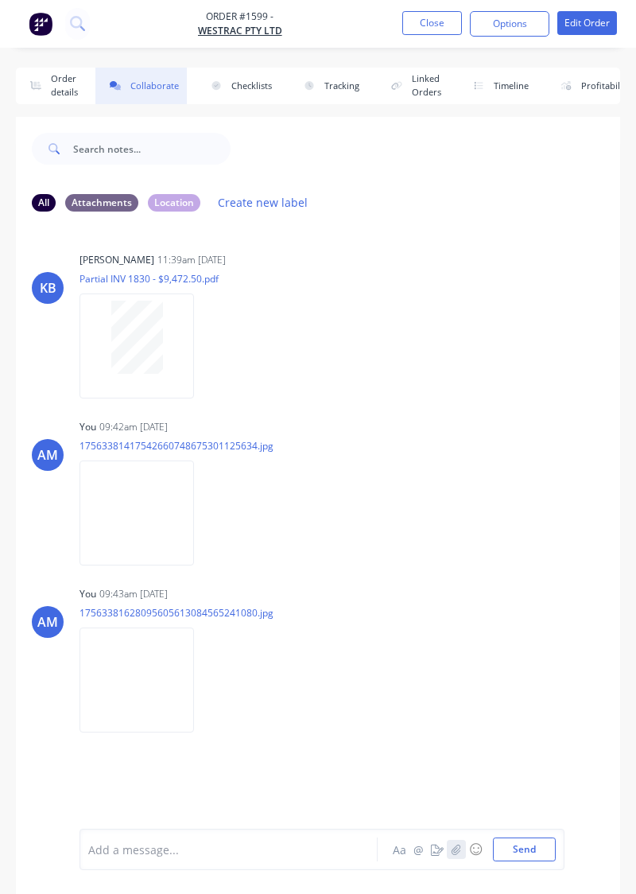
click at [463, 511] on button "button" at bounding box center [456, 849] width 19 height 19
click at [533, 511] on button "Send" at bounding box center [524, 849] width 63 height 24
click at [460, 511] on button "button" at bounding box center [456, 849] width 19 height 19
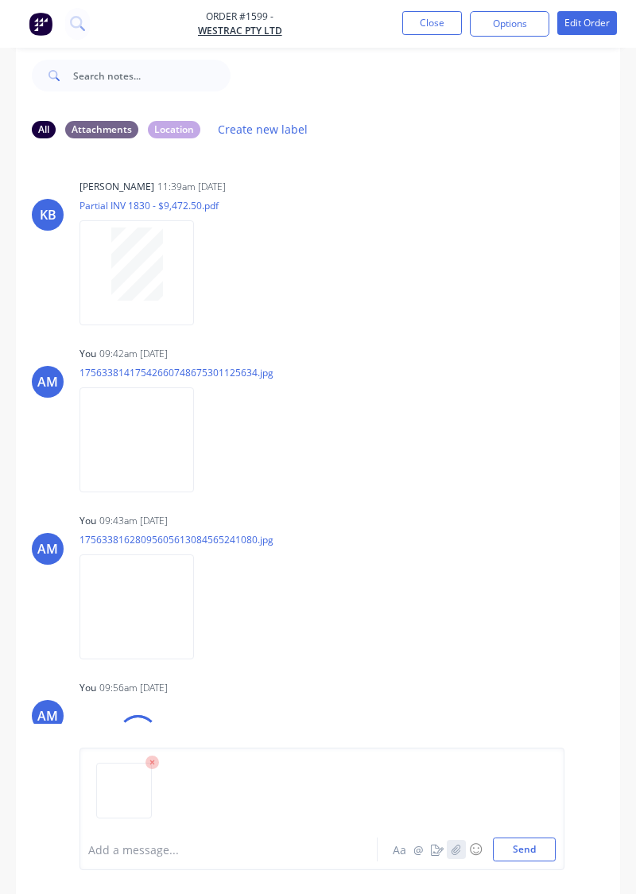
scroll to position [103, 0]
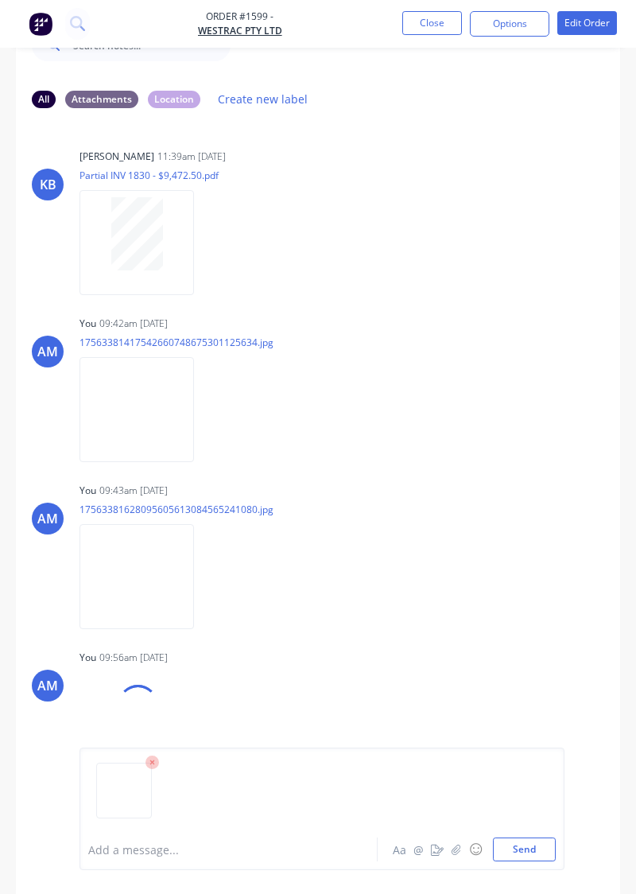
click at [530, 511] on button "Send" at bounding box center [524, 849] width 63 height 24
click at [461, 511] on button "button" at bounding box center [456, 849] width 19 height 19
click at [534, 511] on button "Send" at bounding box center [524, 849] width 63 height 24
click at [480, 511] on div "Add a message... Aa @ ☺ Send" at bounding box center [318, 809] width 604 height 170
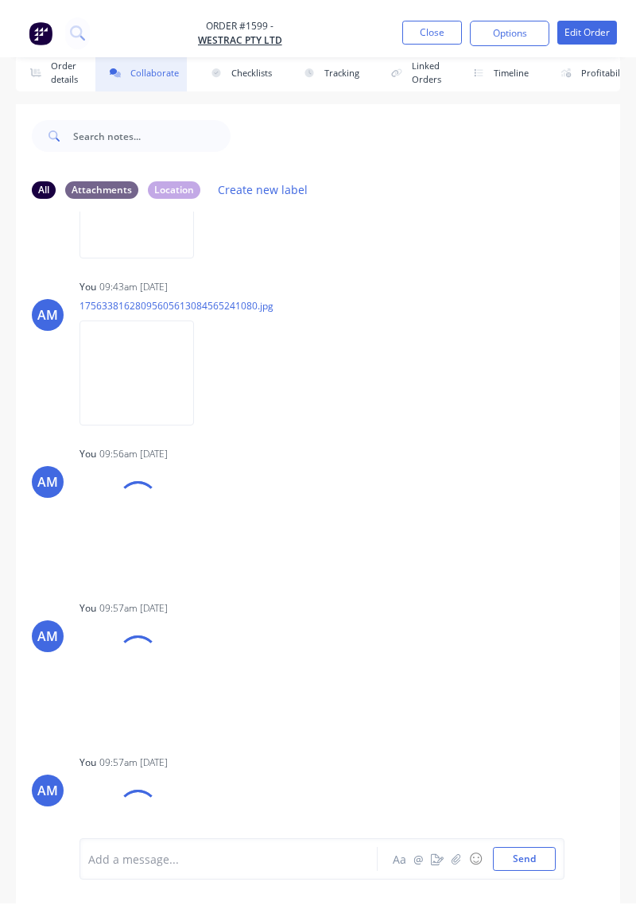
scroll to position [307, 0]
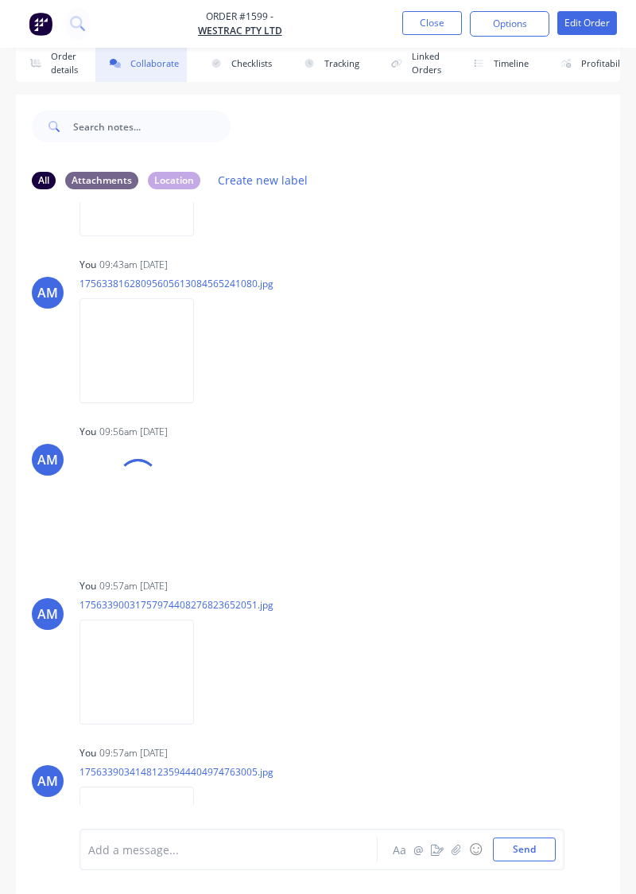
click at [457, 511] on div "Add a message... Aa @ ☺ Send" at bounding box center [318, 849] width 604 height 89
click at [463, 511] on button "button" at bounding box center [456, 849] width 19 height 19
click at [533, 511] on button "Send" at bounding box center [524, 849] width 63 height 24
click at [460, 511] on button "button" at bounding box center [456, 849] width 19 height 19
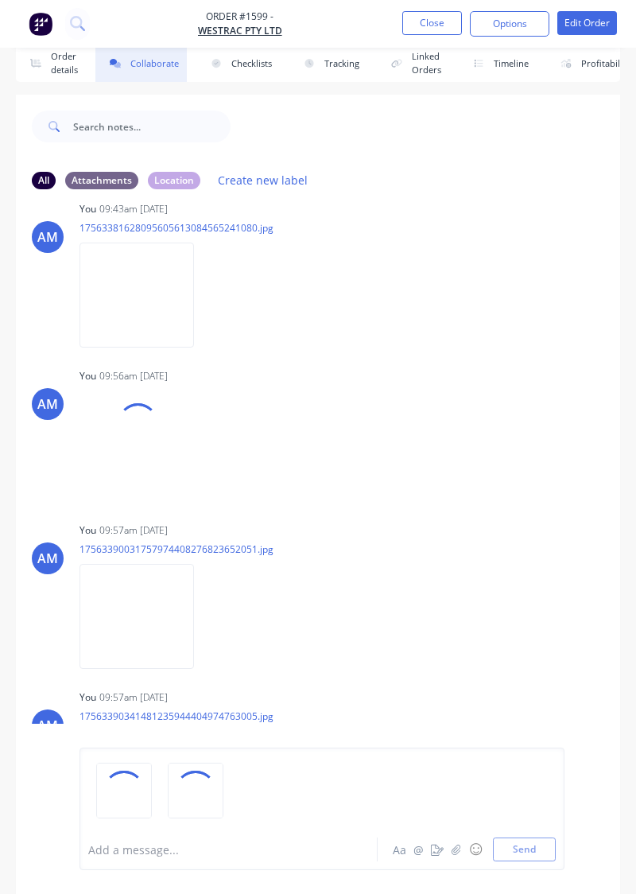
scroll to position [474, 0]
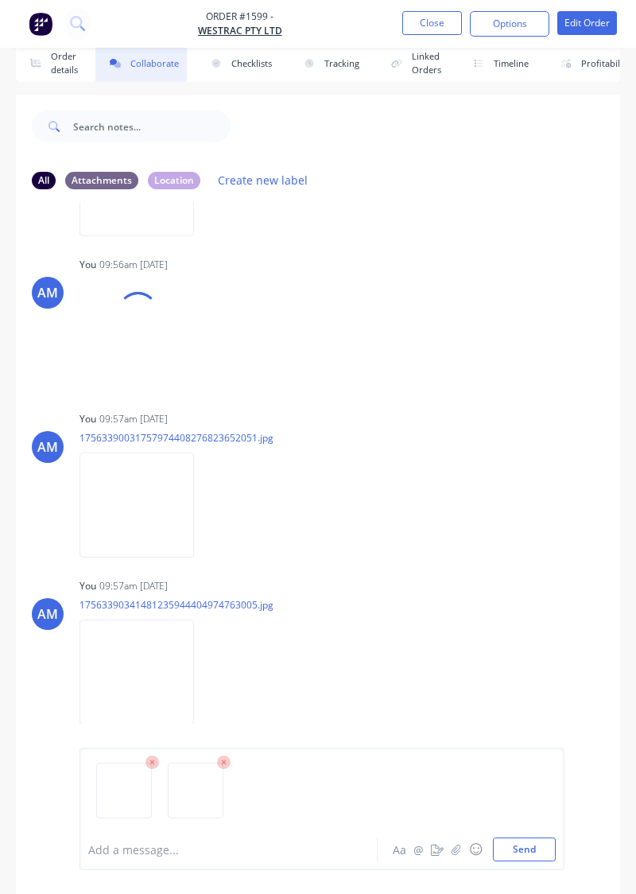
click at [530, 511] on button "Send" at bounding box center [524, 849] width 63 height 24
click at [546, 511] on button "Send" at bounding box center [524, 849] width 63 height 24
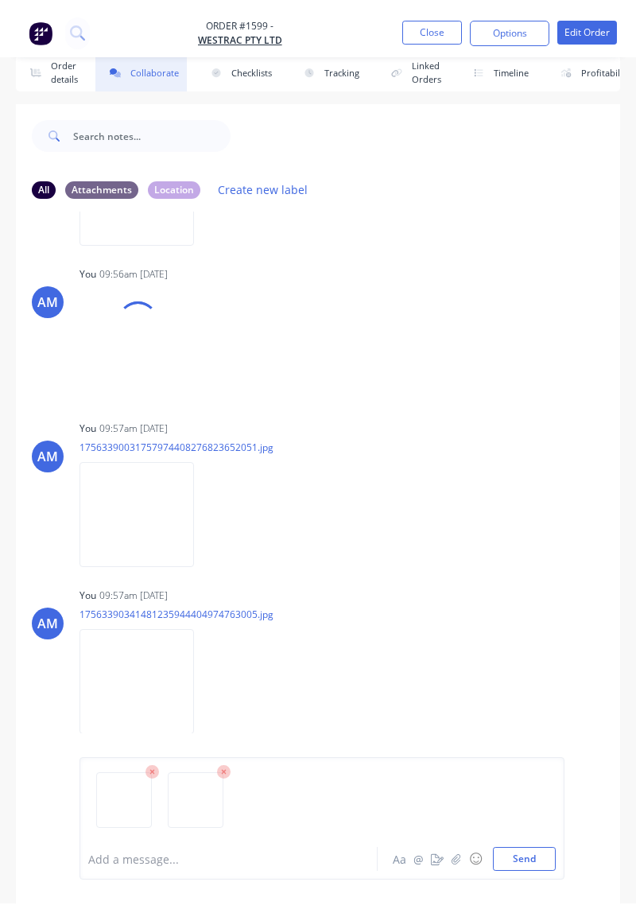
scroll to position [103, 0]
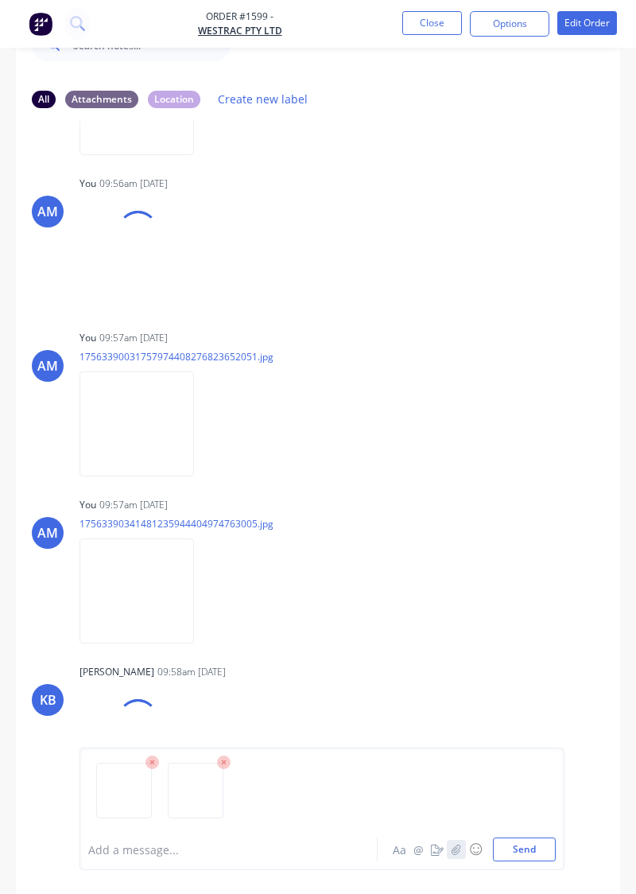
click at [461, 511] on button "button" at bounding box center [456, 849] width 19 height 19
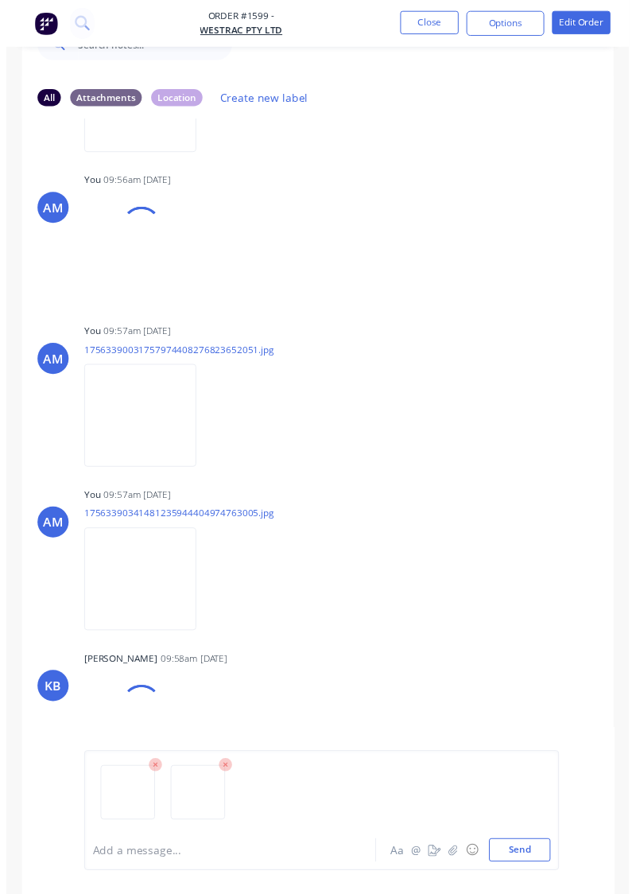
scroll to position [455, 0]
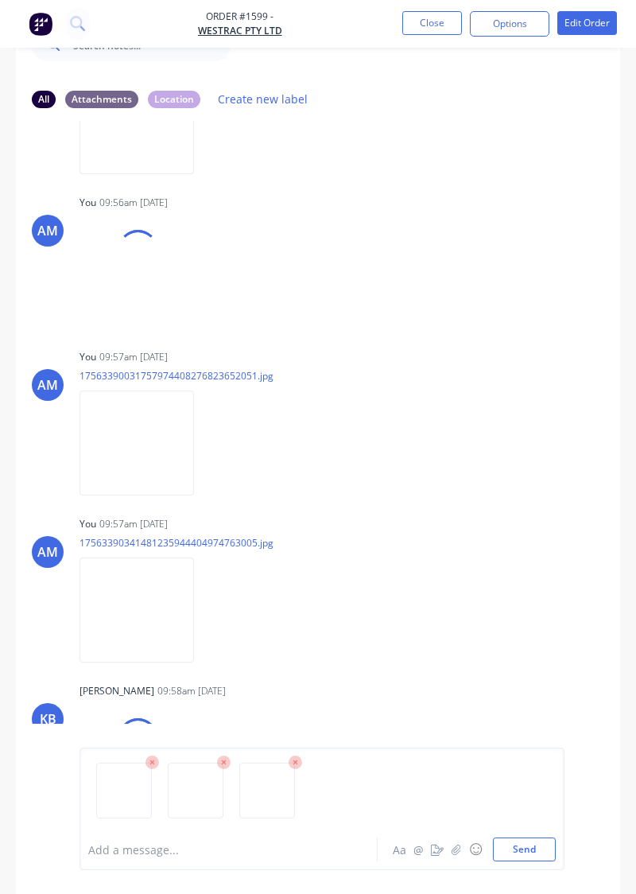
click at [534, 511] on button "Send" at bounding box center [524, 849] width 63 height 24
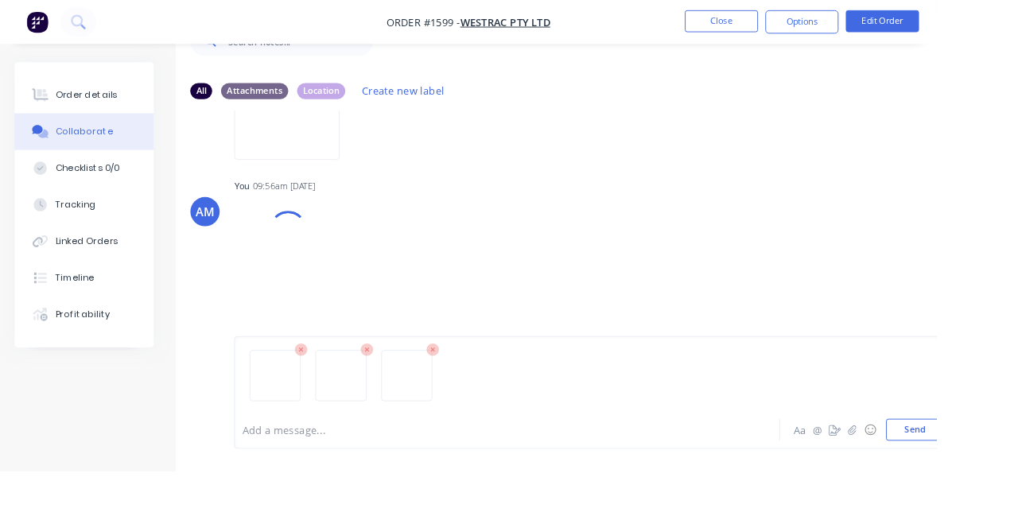
click at [853, 95] on div "All Attachments Location Create new label" at bounding box center [641, 98] width 868 height 21
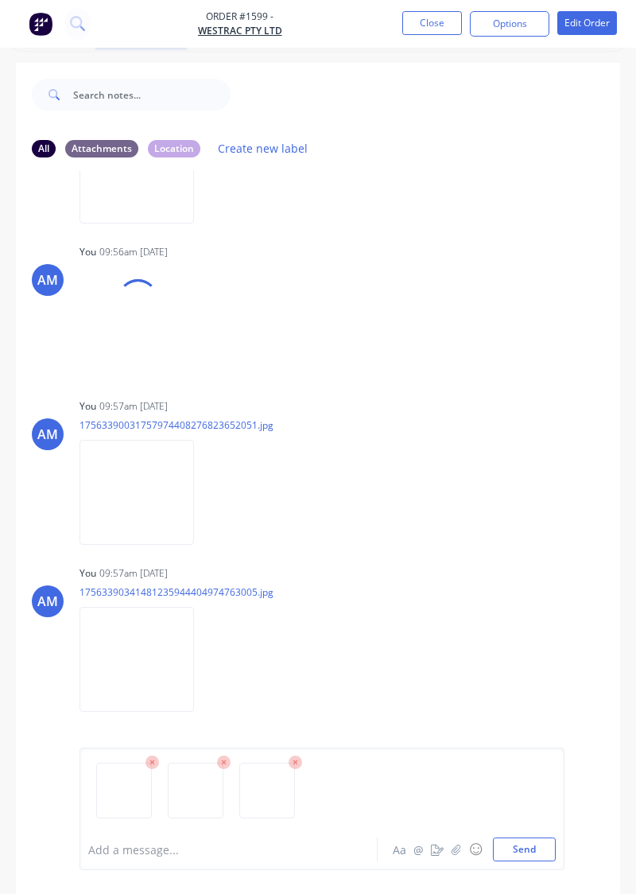
scroll to position [474, 0]
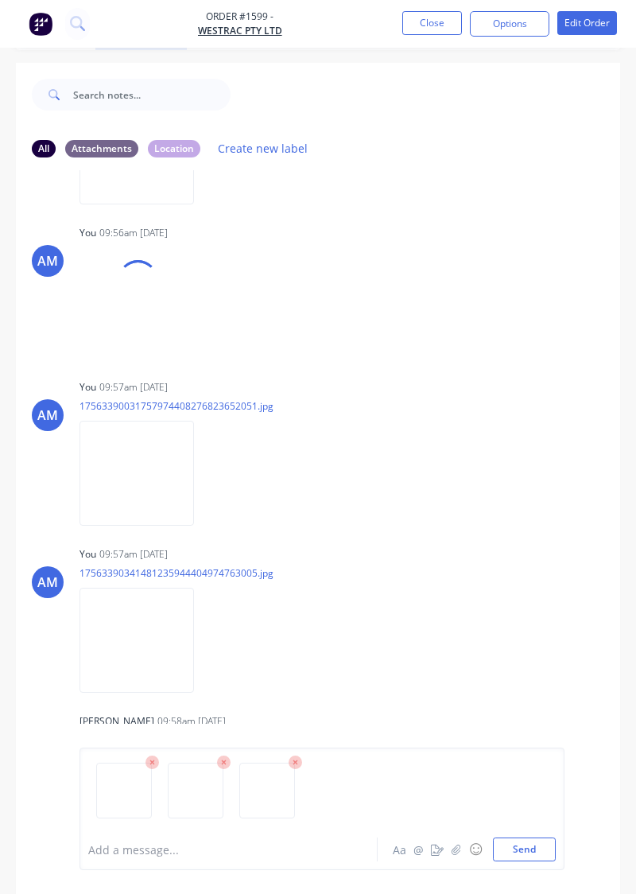
click at [534, 511] on button "Send" at bounding box center [524, 849] width 63 height 24
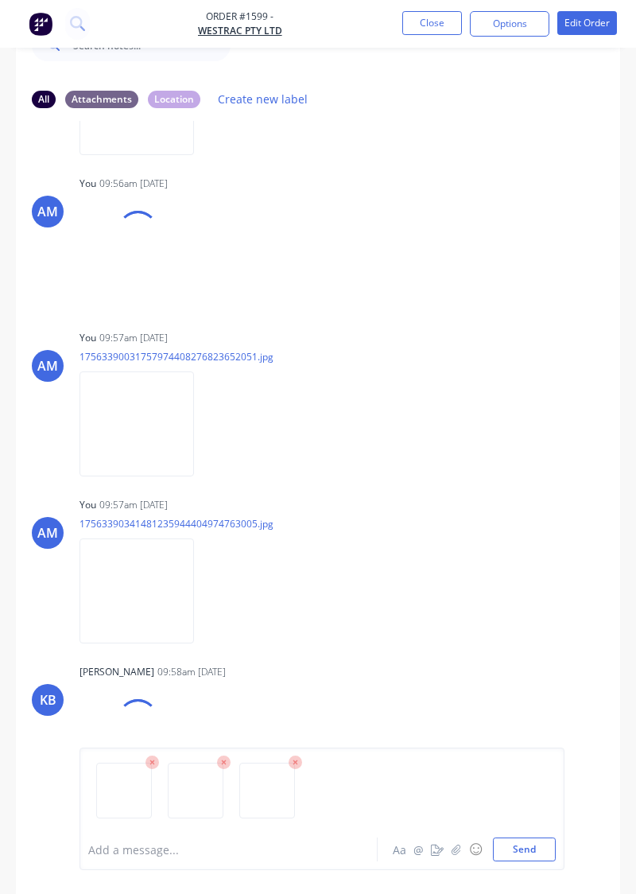
click at [528, 511] on button "Send" at bounding box center [524, 849] width 63 height 24
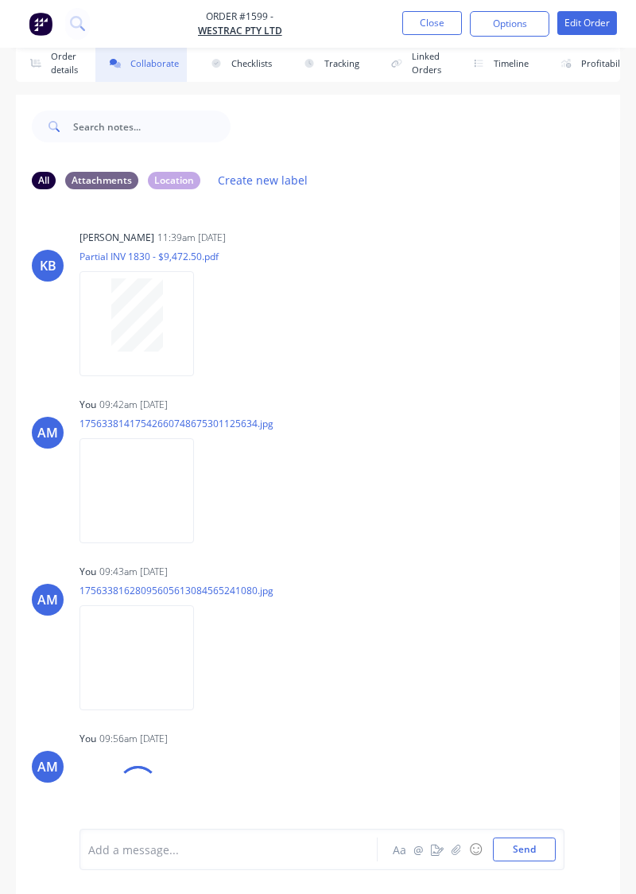
scroll to position [0, 0]
click at [502, 511] on div "AM You 09:43am 28/08/25 17563381628095605613084565241080.jpg Labels Download De…" at bounding box center [318, 631] width 604 height 143
click at [112, 359] on div at bounding box center [137, 323] width 115 height 104
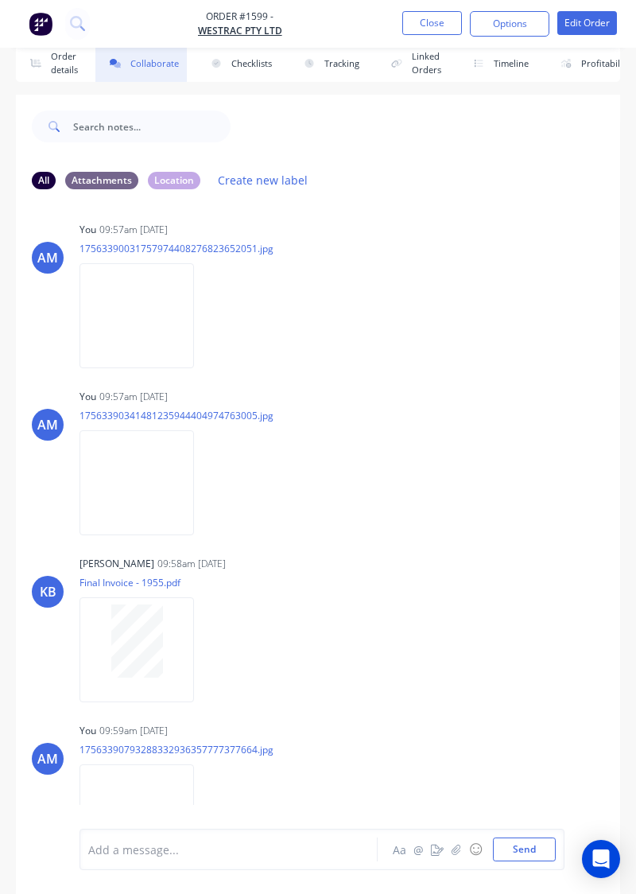
scroll to position [678, 0]
click at [153, 600] on div at bounding box center [137, 648] width 115 height 104
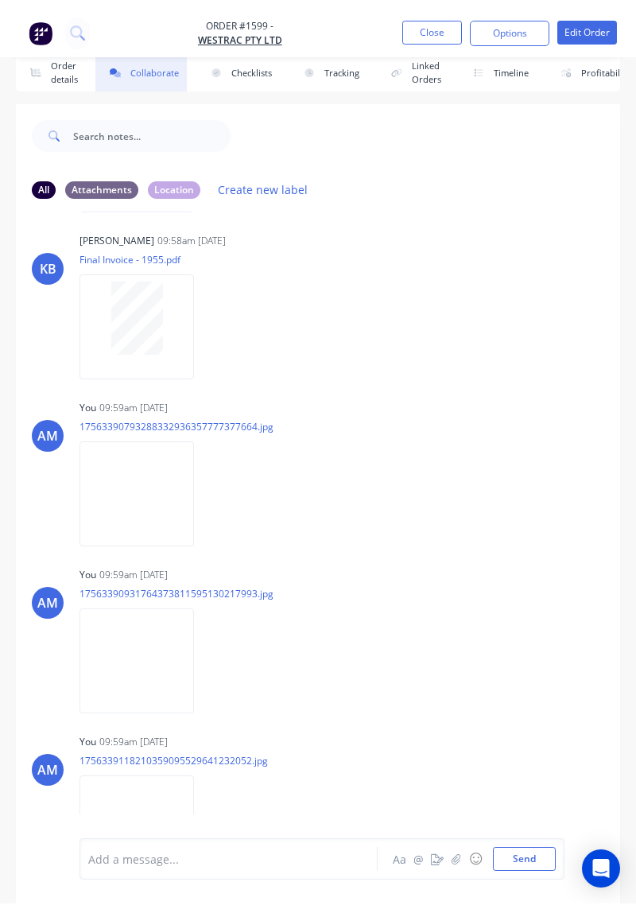
scroll to position [1013, 0]
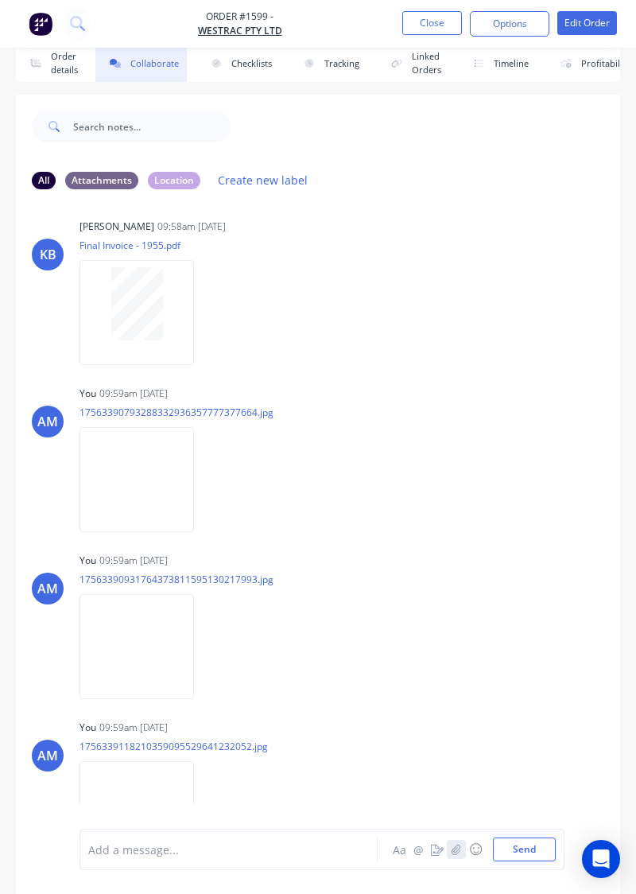
click at [459, 855] on icon "button" at bounding box center [457, 849] width 10 height 11
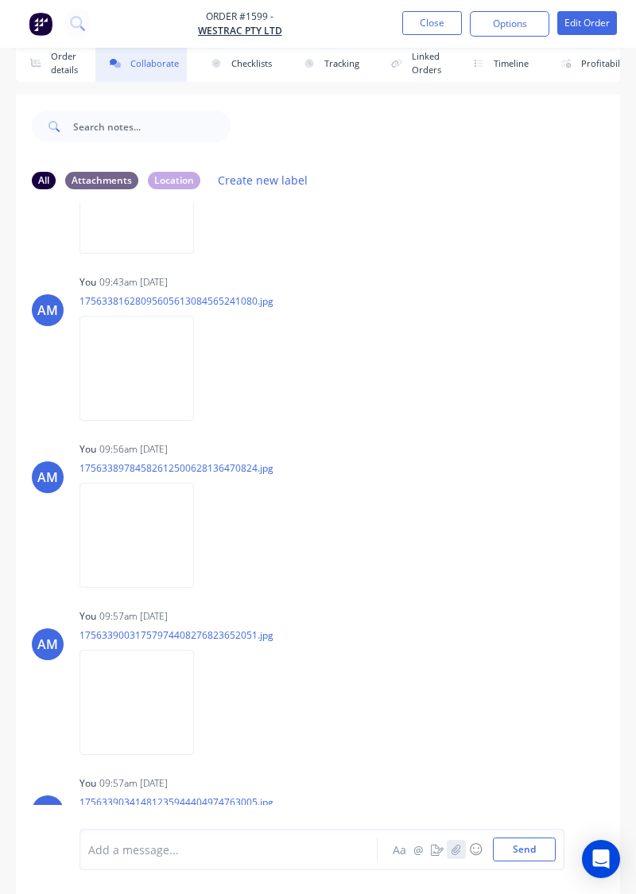
scroll to position [0, 0]
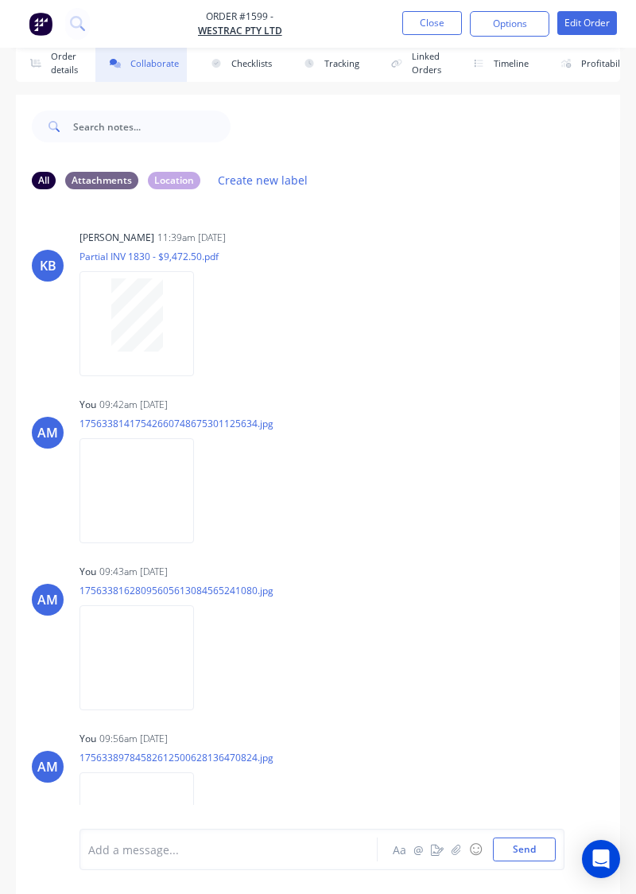
click at [438, 25] on button "Close" at bounding box center [432, 23] width 60 height 24
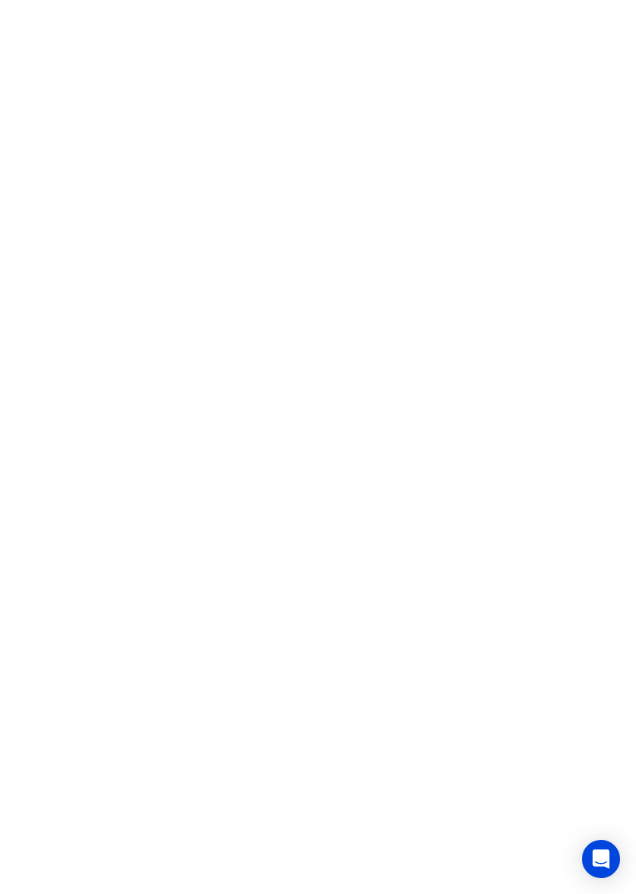
click at [561, 0] on html at bounding box center [318, 0] width 636 height 0
click at [557, 0] on html at bounding box center [318, 0] width 636 height 0
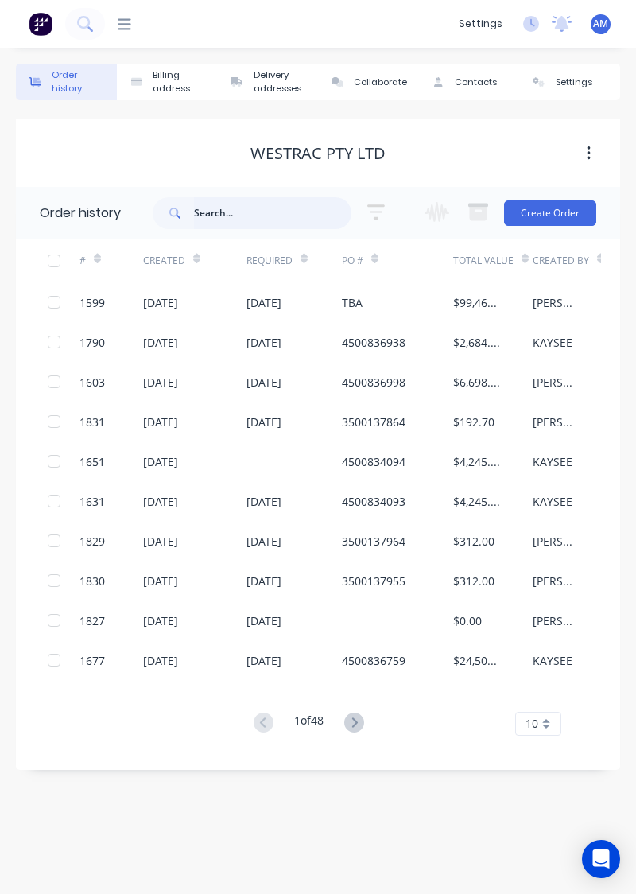
click at [206, 216] on input "text" at bounding box center [272, 213] width 157 height 32
type input "1585"
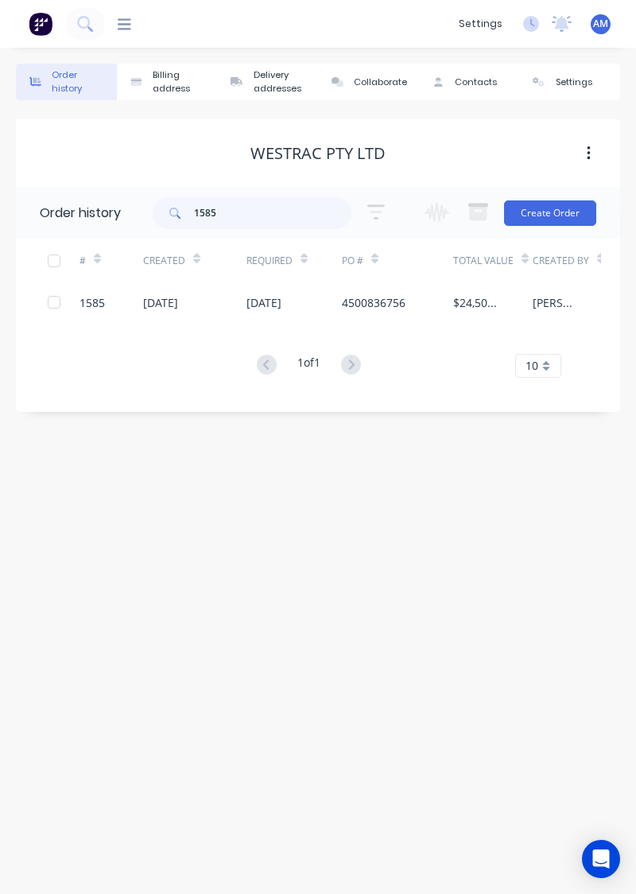
click at [109, 305] on div "1585" at bounding box center [112, 302] width 64 height 40
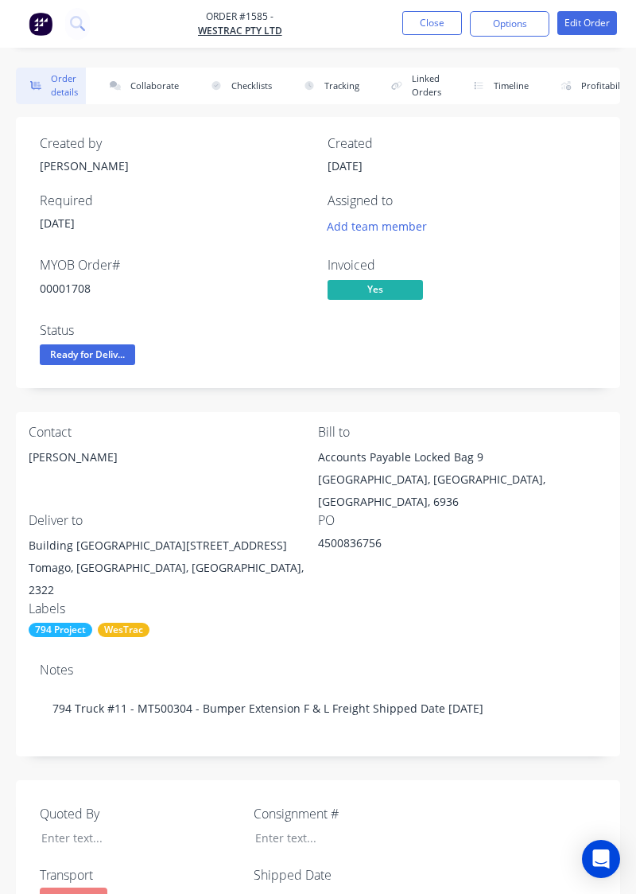
click at [173, 82] on button "Collaborate" at bounding box center [140, 86] width 91 height 37
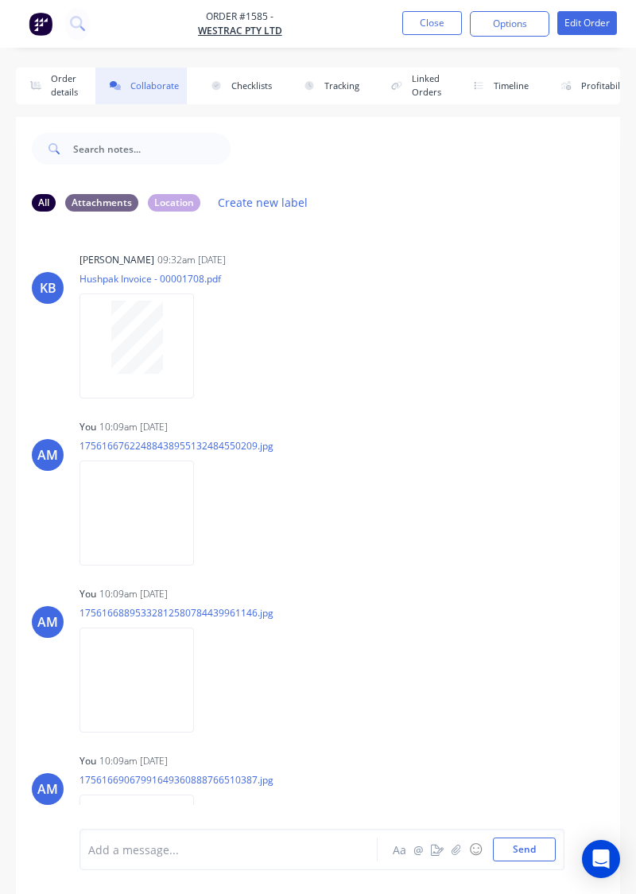
click at [439, 32] on button "Close" at bounding box center [432, 23] width 60 height 24
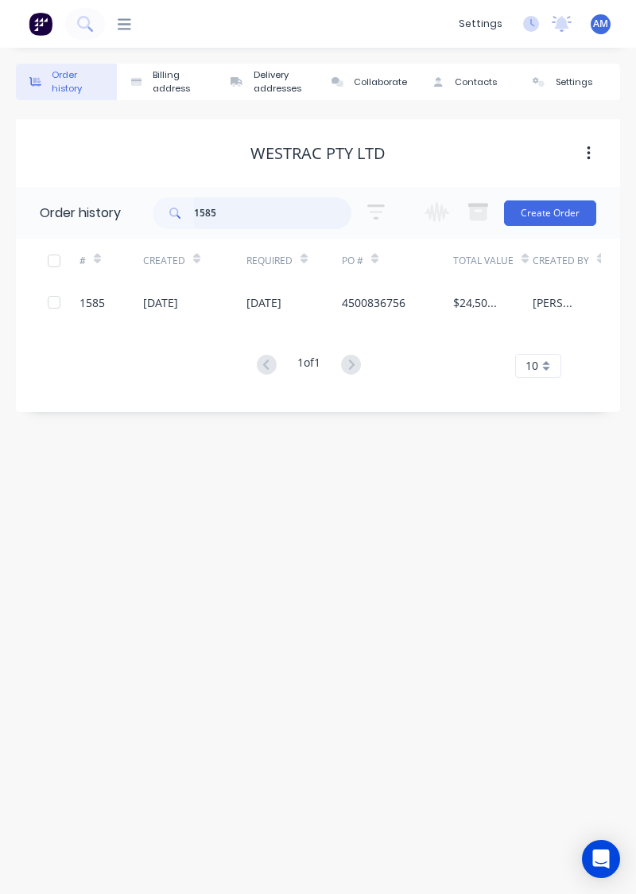
click at [299, 215] on input "1585" at bounding box center [272, 213] width 157 height 32
type input "1595"
click at [533, 304] on div "Greg" at bounding box center [557, 302] width 48 height 17
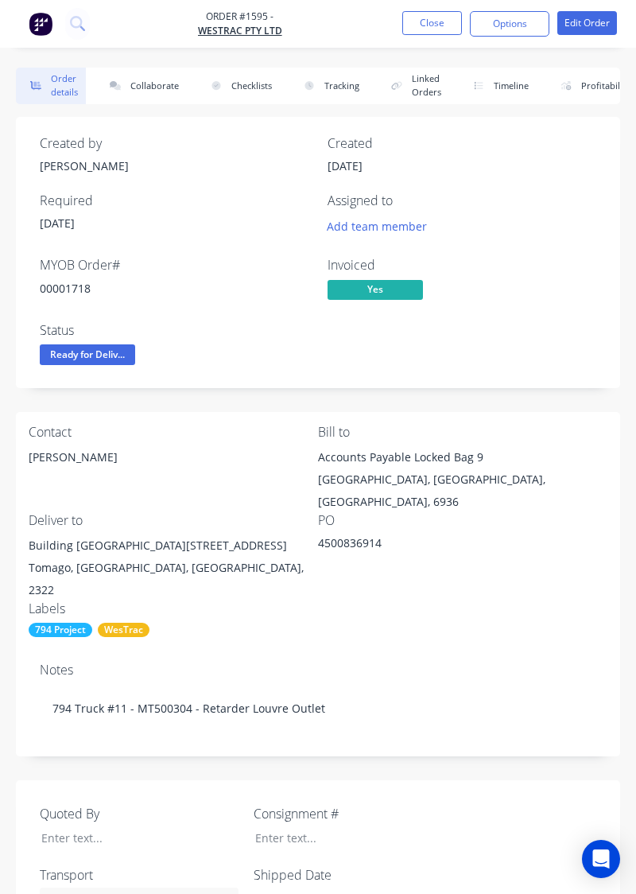
click at [132, 100] on button "Collaborate" at bounding box center [140, 86] width 91 height 37
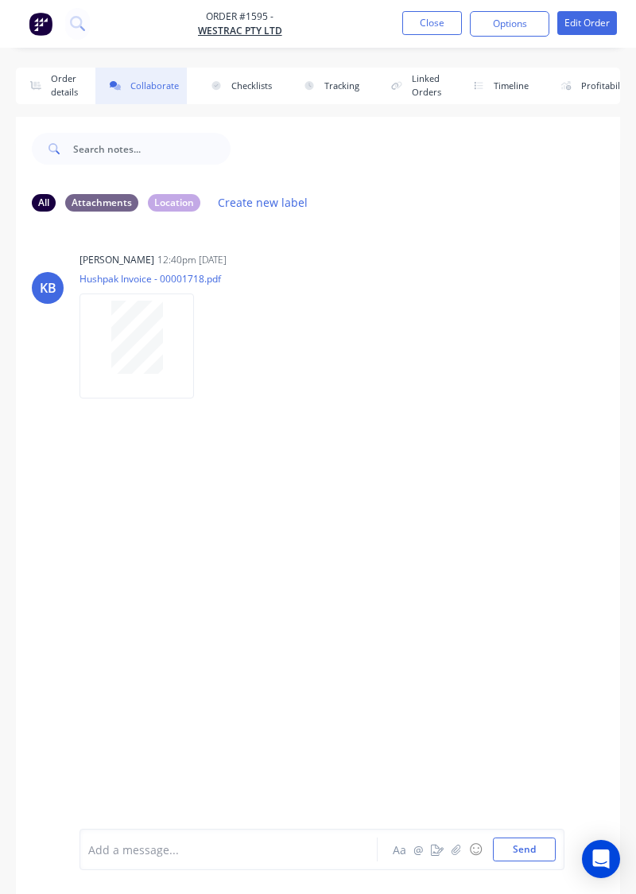
click at [46, 102] on button "Order details" at bounding box center [51, 86] width 70 height 37
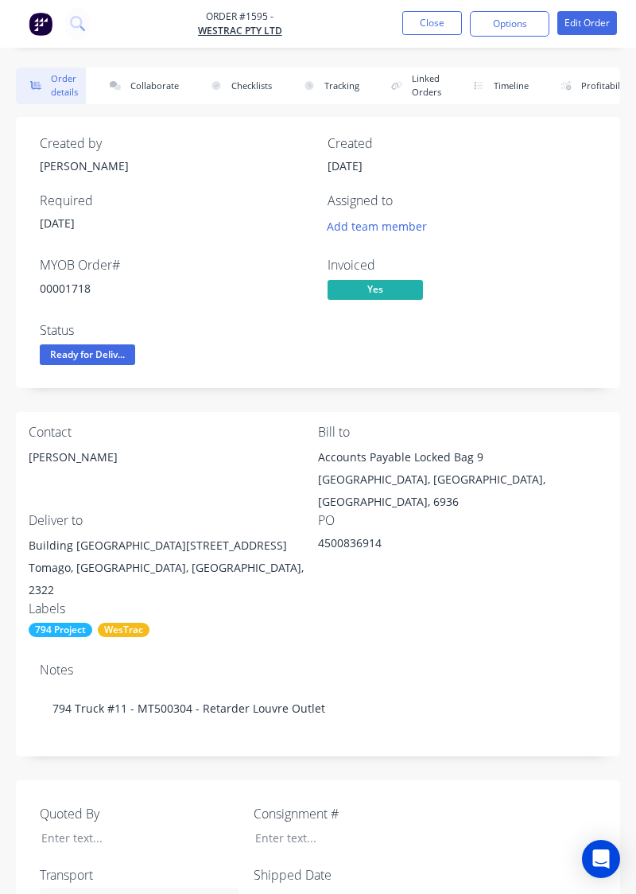
click at [170, 89] on button "Collaborate" at bounding box center [140, 86] width 91 height 37
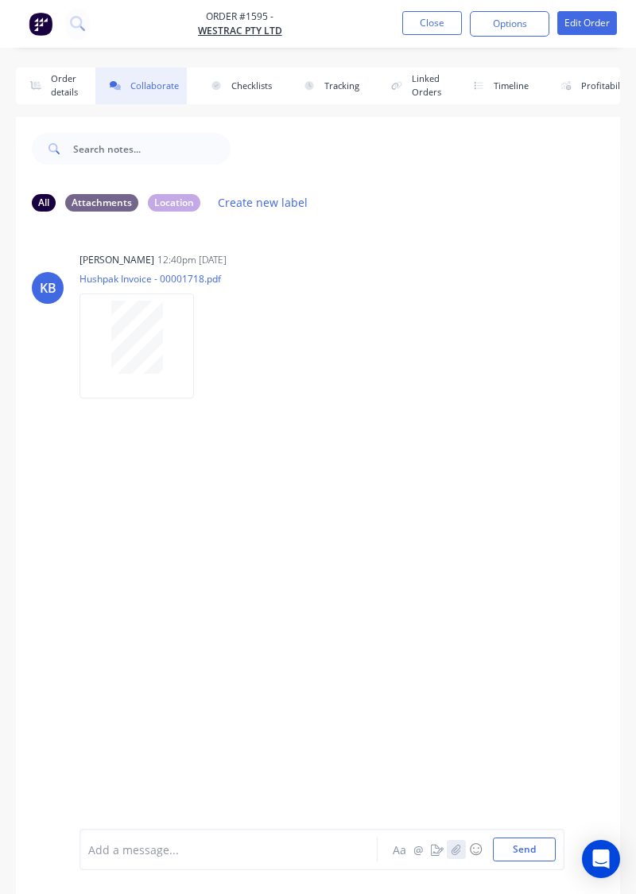
click at [456, 856] on button "button" at bounding box center [456, 849] width 19 height 19
click at [534, 850] on button "Send" at bounding box center [524, 849] width 63 height 24
click at [197, 566] on div "KB KAYSEE BROWNE 12:40pm 27/08/25 Hushpak Invoice - 00001718.pdf Labels Download" at bounding box center [318, 526] width 604 height 604
click at [530, 852] on button "Send" at bounding box center [524, 849] width 63 height 24
click at [136, 533] on img at bounding box center [137, 513] width 115 height 104
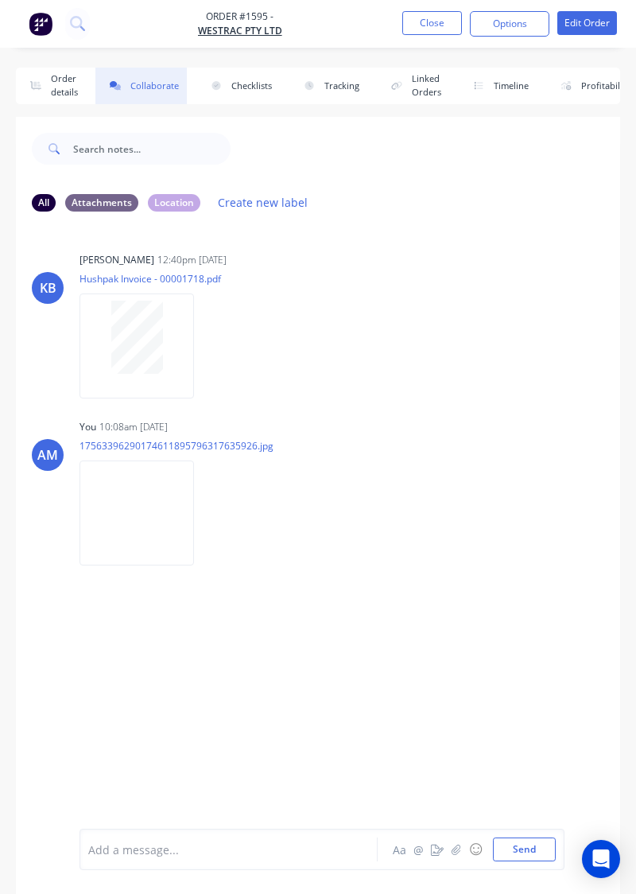
click at [426, 23] on button "Close" at bounding box center [432, 23] width 60 height 24
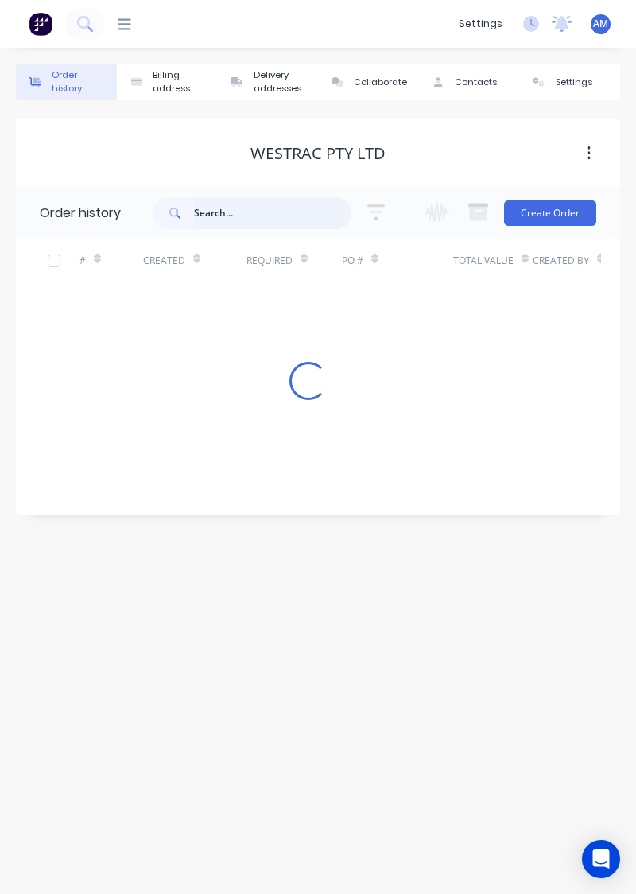
click at [250, 212] on input "text" at bounding box center [272, 213] width 157 height 32
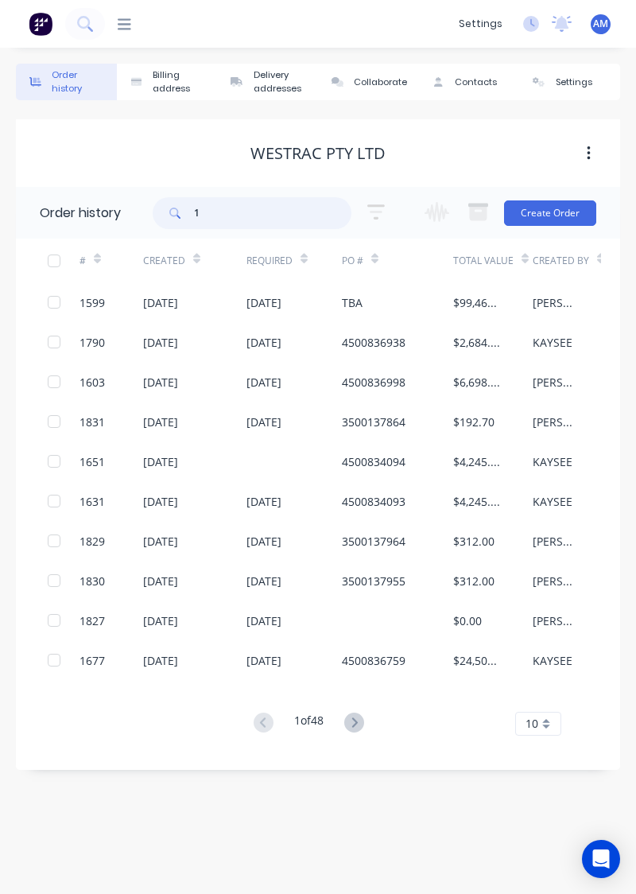
type input "16"
click at [253, 216] on input "16" at bounding box center [272, 213] width 157 height 32
type input "1636"
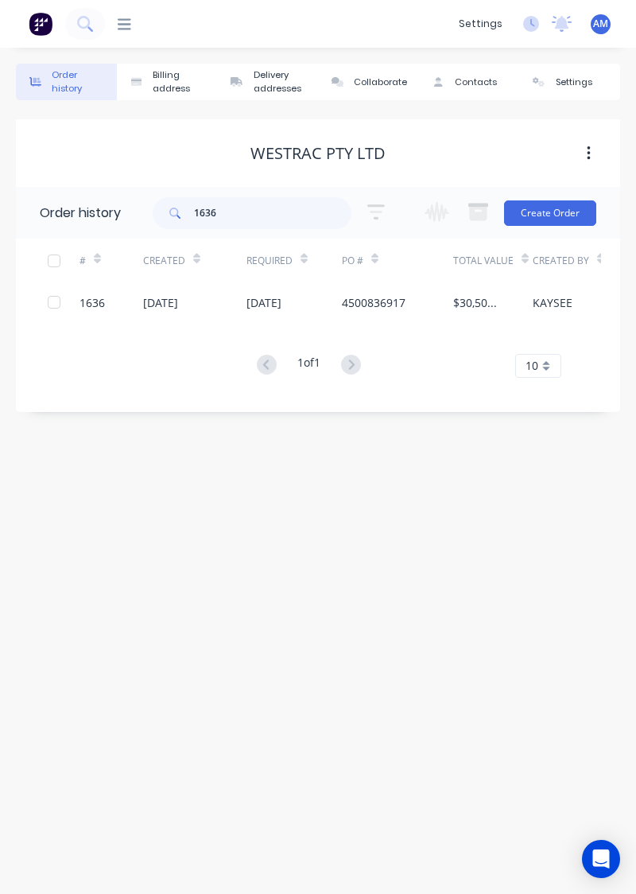
click at [336, 307] on div "[DATE]" at bounding box center [294, 302] width 95 height 40
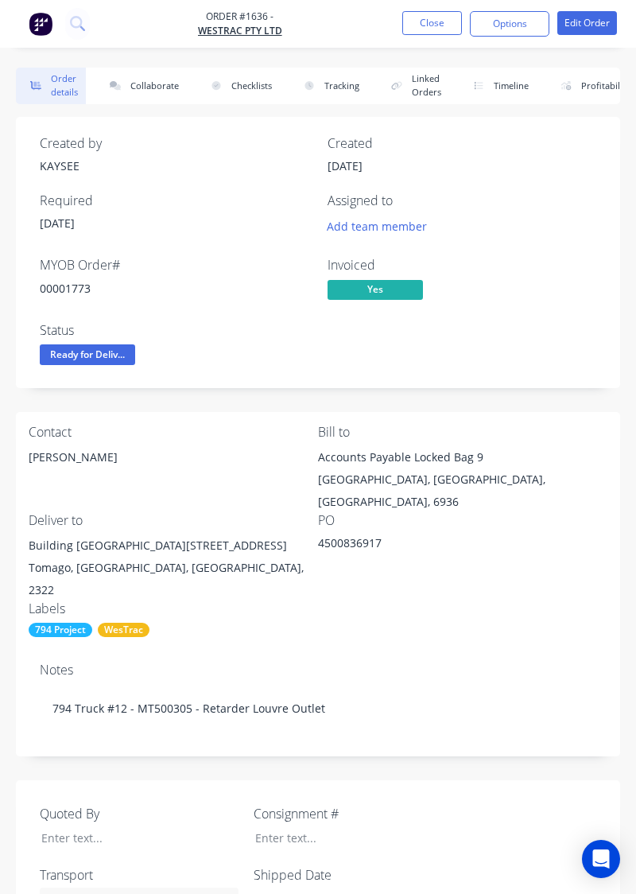
click at [157, 91] on button "Collaborate" at bounding box center [140, 86] width 91 height 37
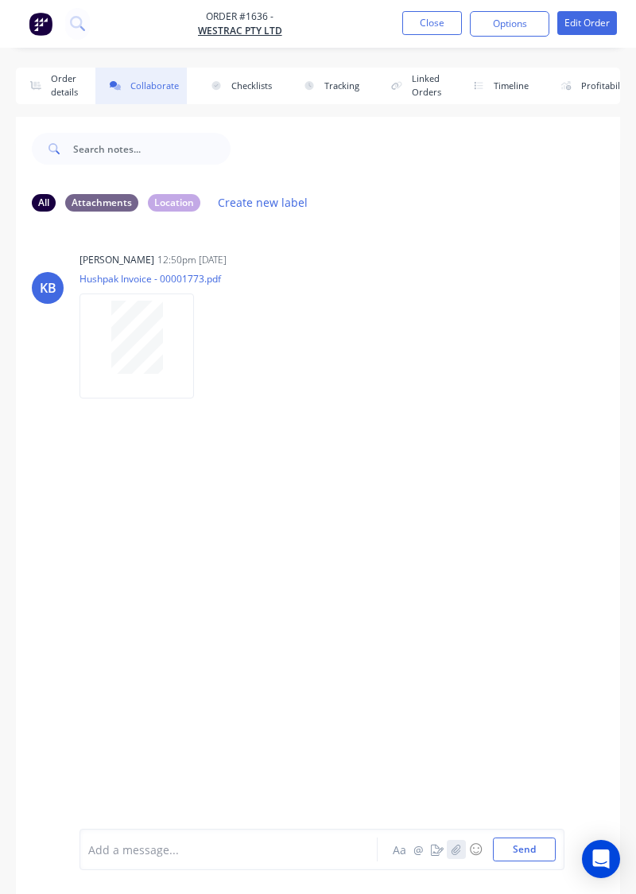
click at [466, 856] on button "button" at bounding box center [456, 849] width 19 height 19
click at [536, 853] on button "Send" at bounding box center [524, 849] width 63 height 24
click at [528, 329] on div "KB [PERSON_NAME] 12:50pm [DATE] Hushpak Invoice - 00001773.pdf Labels Download" at bounding box center [318, 319] width 604 height 143
click at [522, 850] on button "Send" at bounding box center [524, 849] width 63 height 24
